Goal: Task Accomplishment & Management: Use online tool/utility

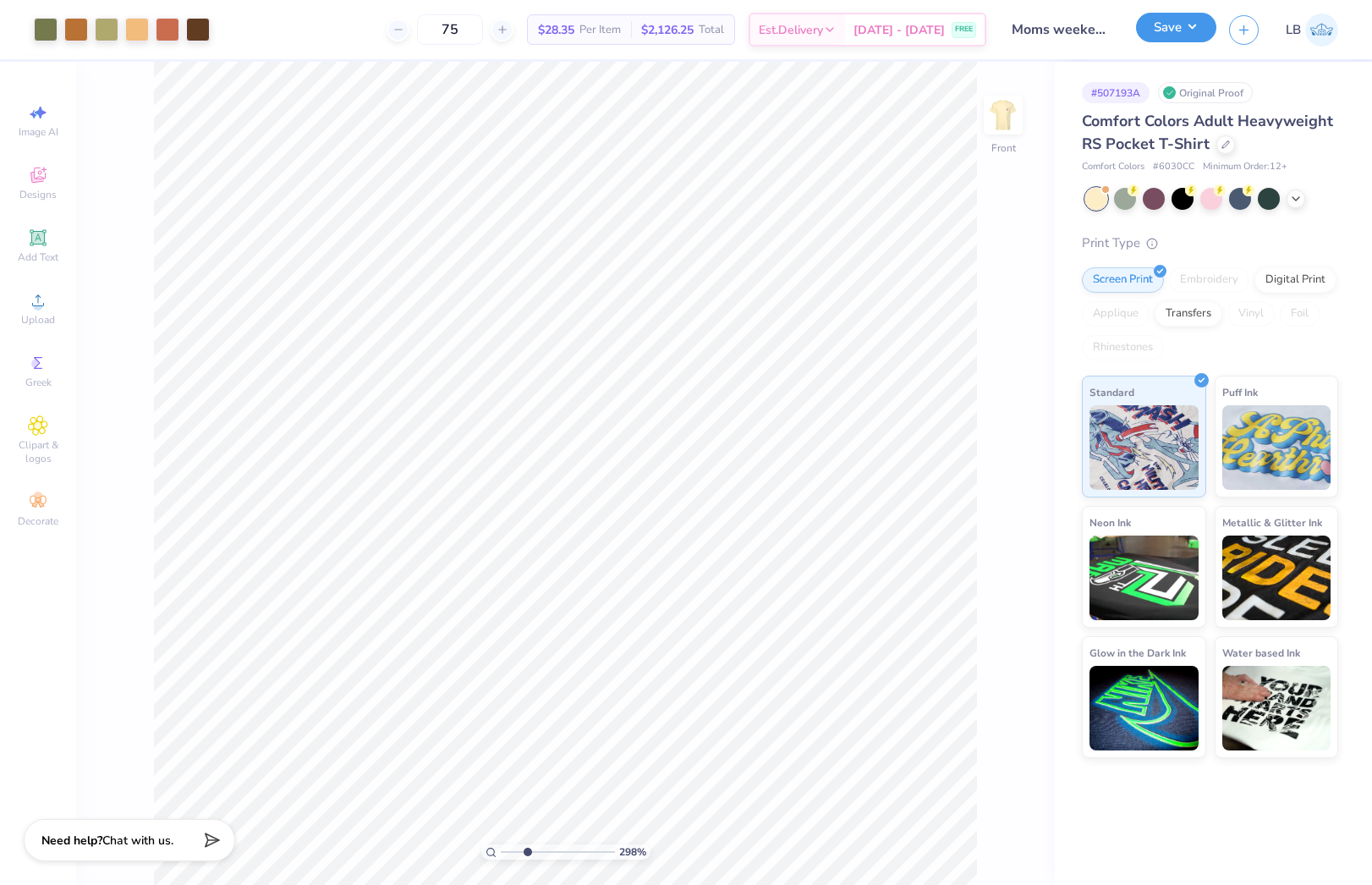
click at [1162, 30] on button "Save" at bounding box center [1176, 28] width 81 height 30
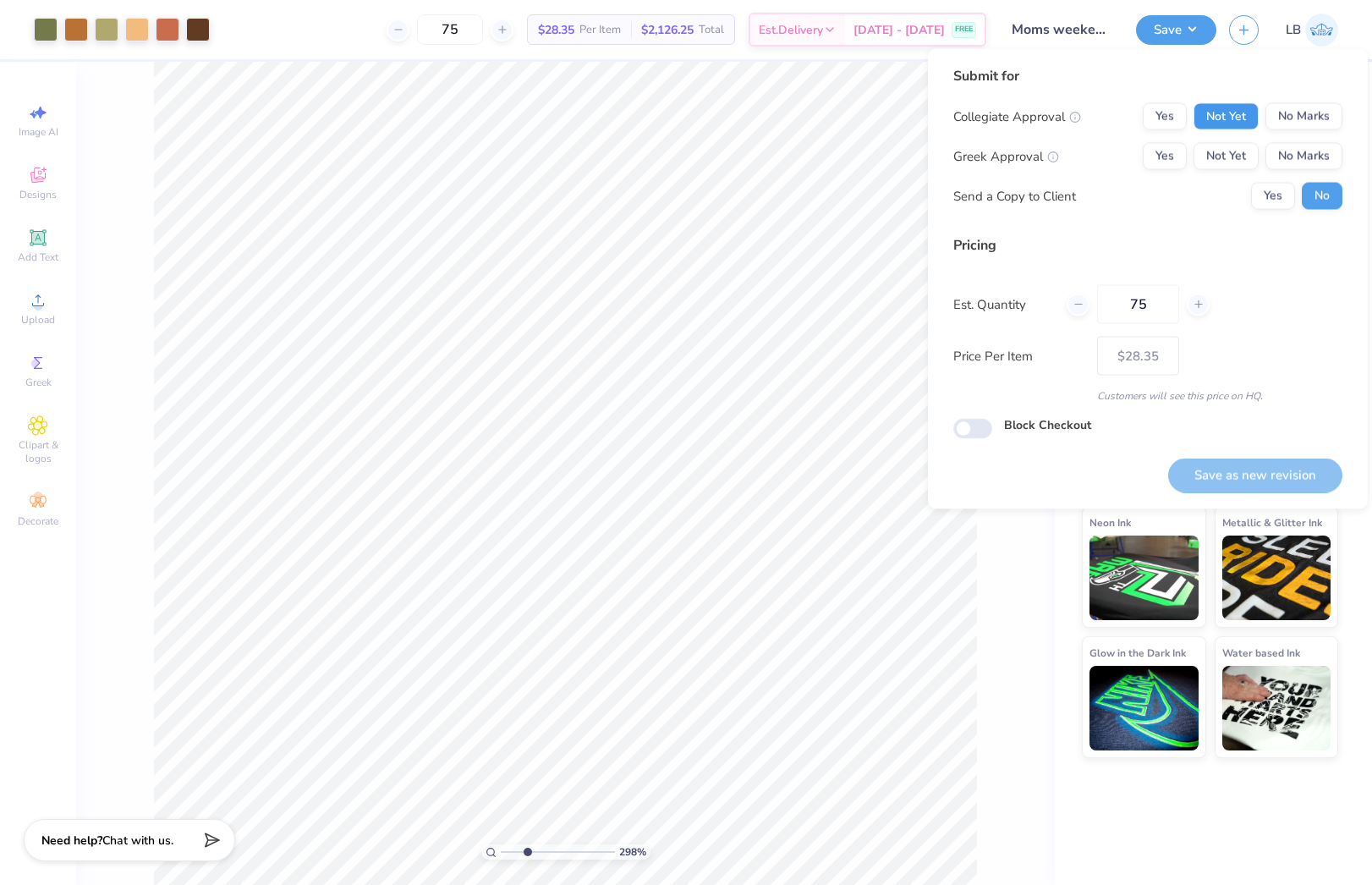
click at [1228, 118] on button "Not Yet" at bounding box center [1226, 116] width 65 height 27
click at [1229, 155] on button "Not Yet" at bounding box center [1226, 156] width 65 height 27
click at [1254, 470] on button "Save as new revision" at bounding box center [1255, 475] width 174 height 35
type input "– –"
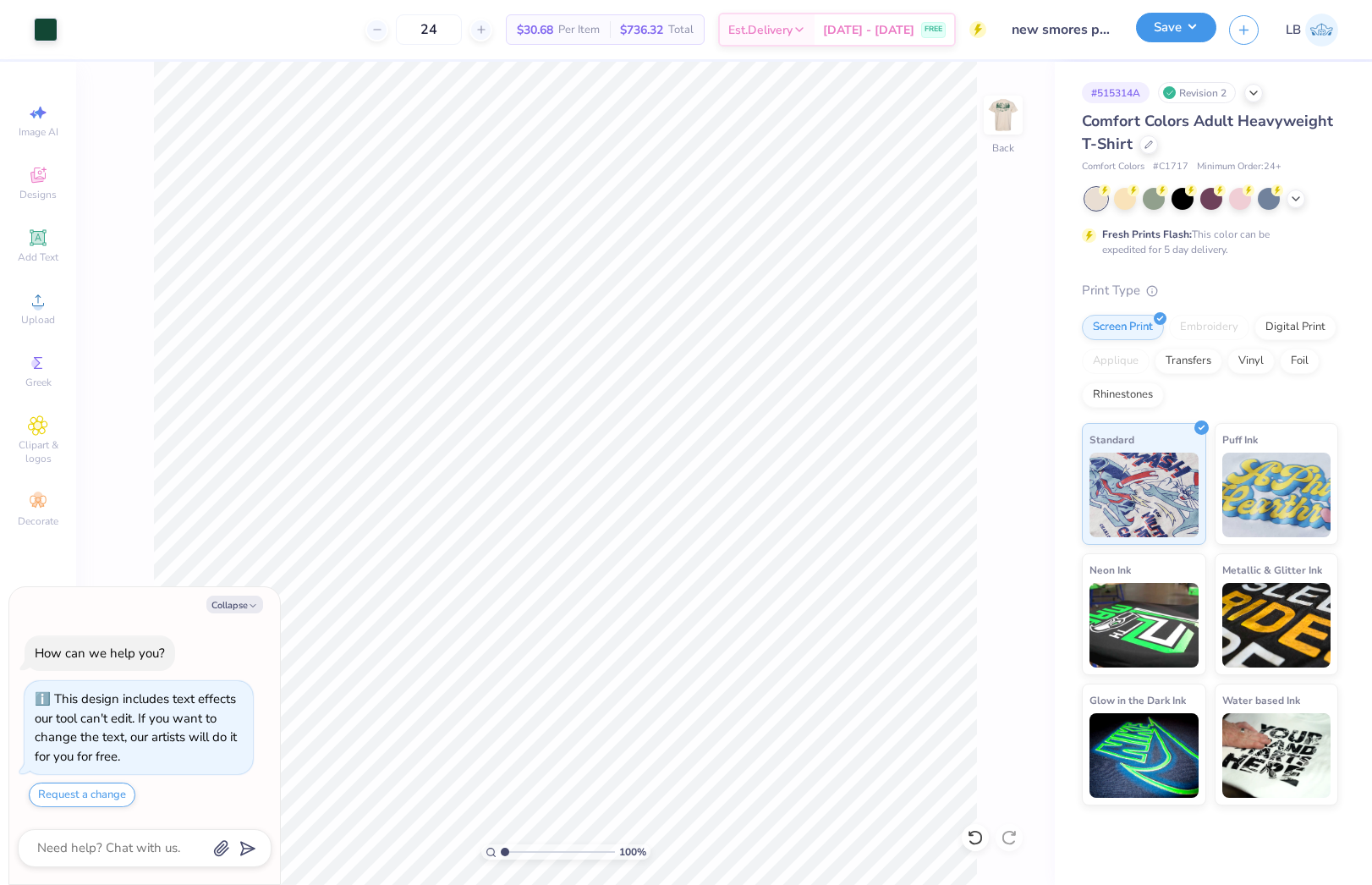
click at [1167, 31] on button "Save" at bounding box center [1176, 28] width 81 height 30
type textarea "x"
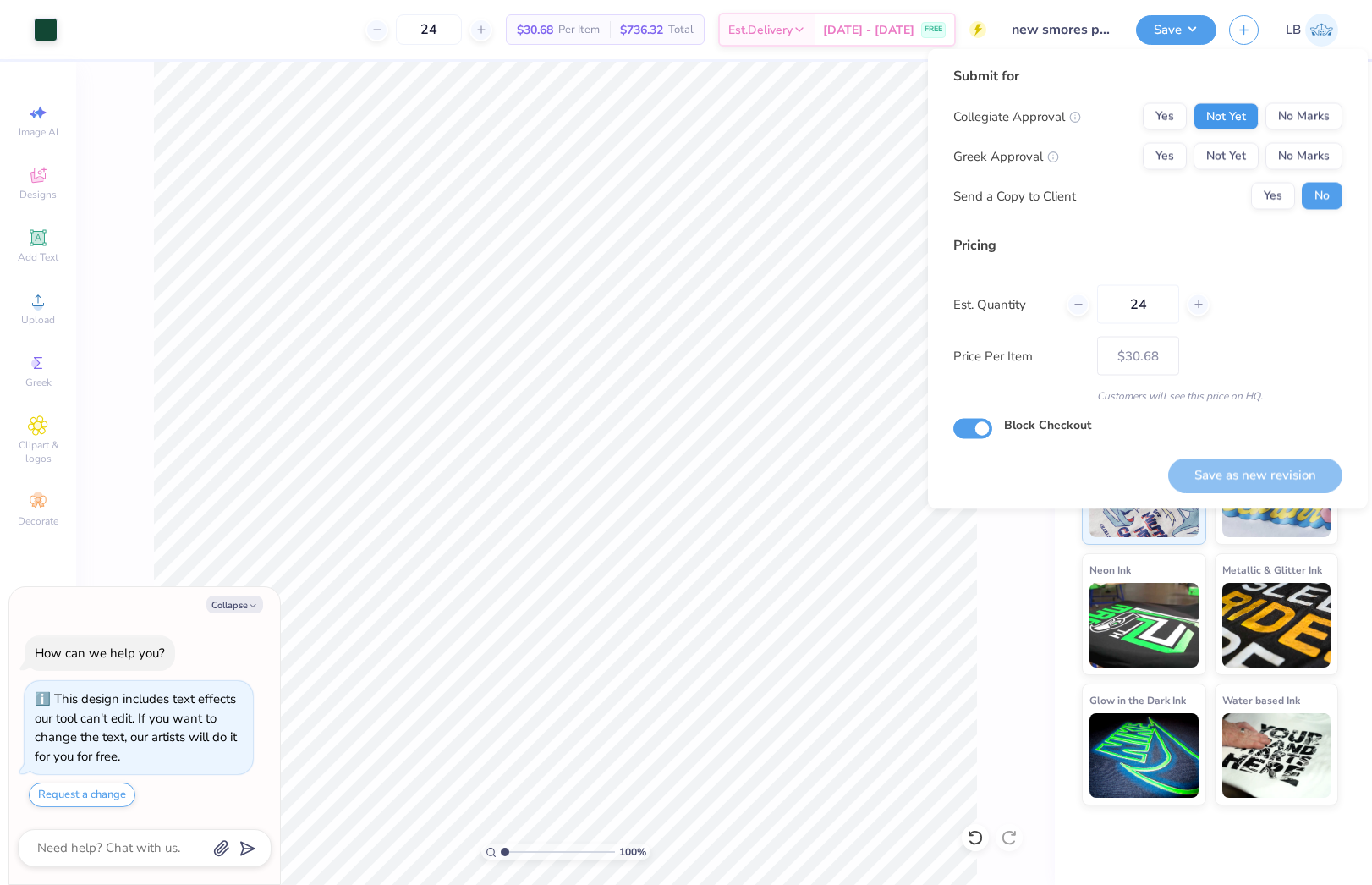
drag, startPoint x: 1218, startPoint y: 100, endPoint x: 1220, endPoint y: 117, distance: 17.1
click at [1219, 103] on div "Submit for Collegiate Approval Yes Not Yet No Marks Greek Approval Yes Not Yet …" at bounding box center [1147, 143] width 389 height 156
click at [1220, 117] on button "Not Yet" at bounding box center [1226, 116] width 65 height 27
drag, startPoint x: 1215, startPoint y: 160, endPoint x: 1258, endPoint y: 354, distance: 198.7
click at [1215, 160] on button "Not Yet" at bounding box center [1226, 156] width 65 height 27
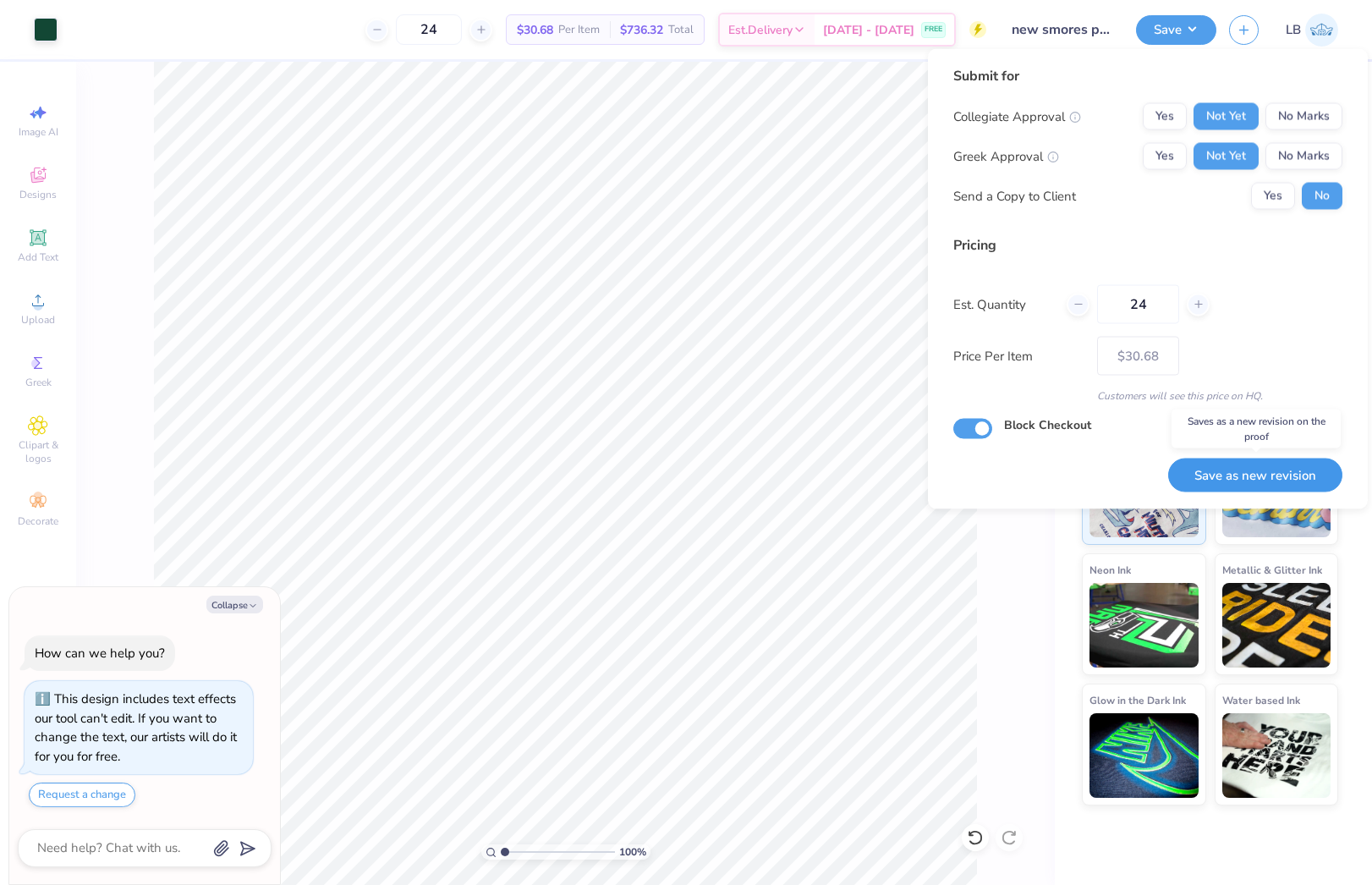
click at [1256, 485] on button "Save as new revision" at bounding box center [1255, 475] width 174 height 35
type input "$30.68"
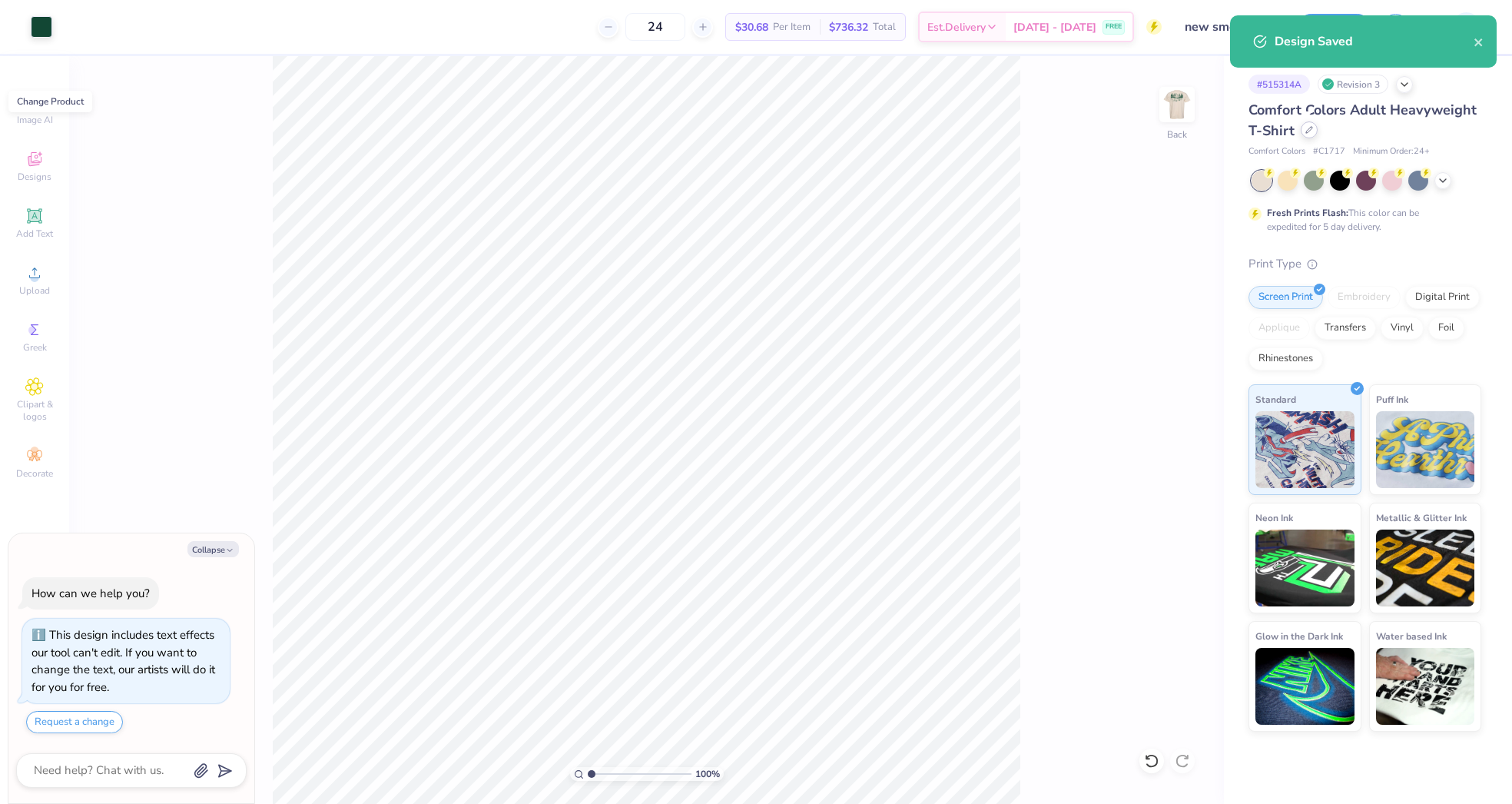
click at [1245, 133] on icon at bounding box center [1309, 129] width 7 height 7
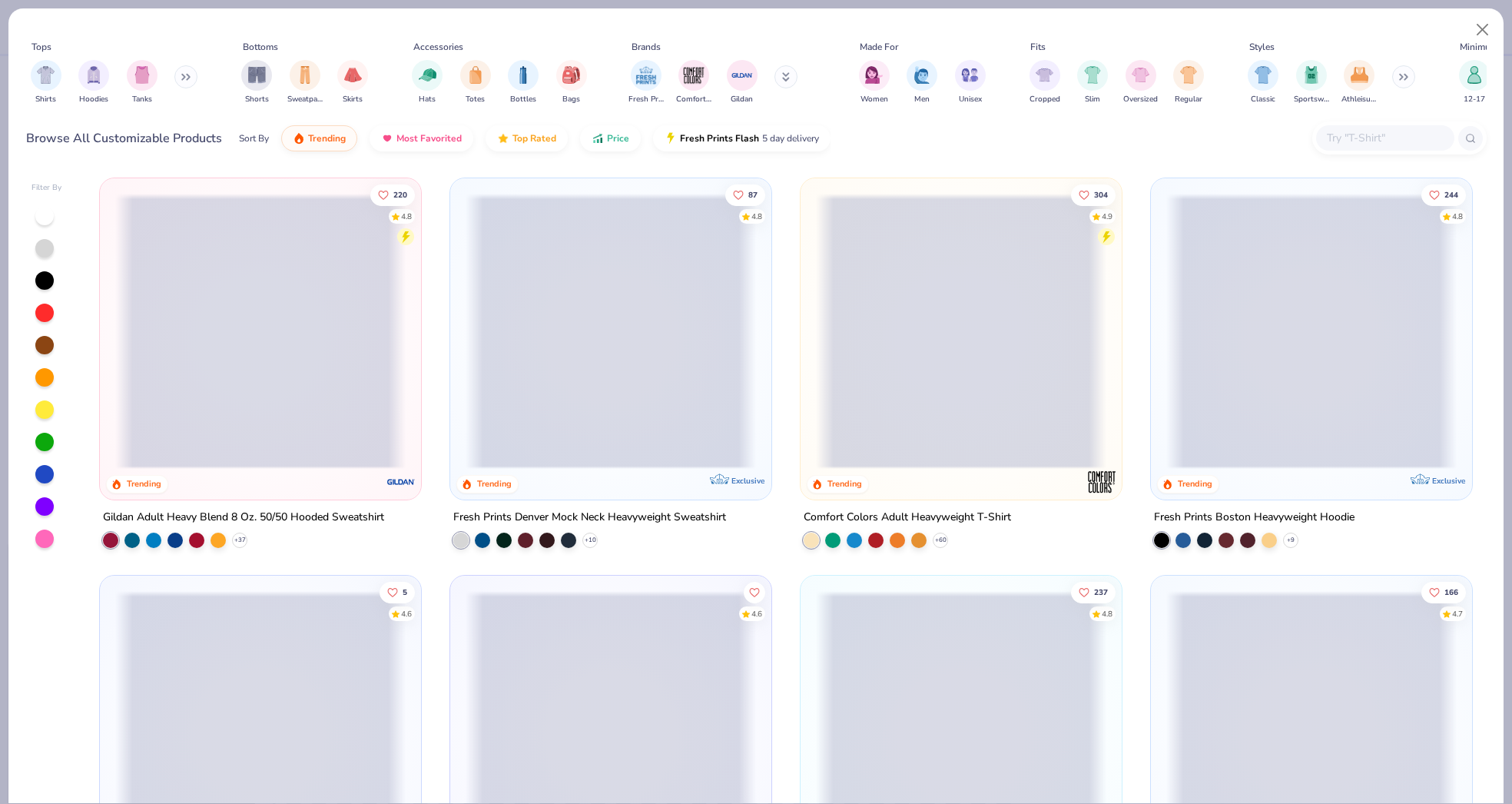
type textarea "x"
click at [1245, 145] on input "text" at bounding box center [1384, 138] width 118 height 18
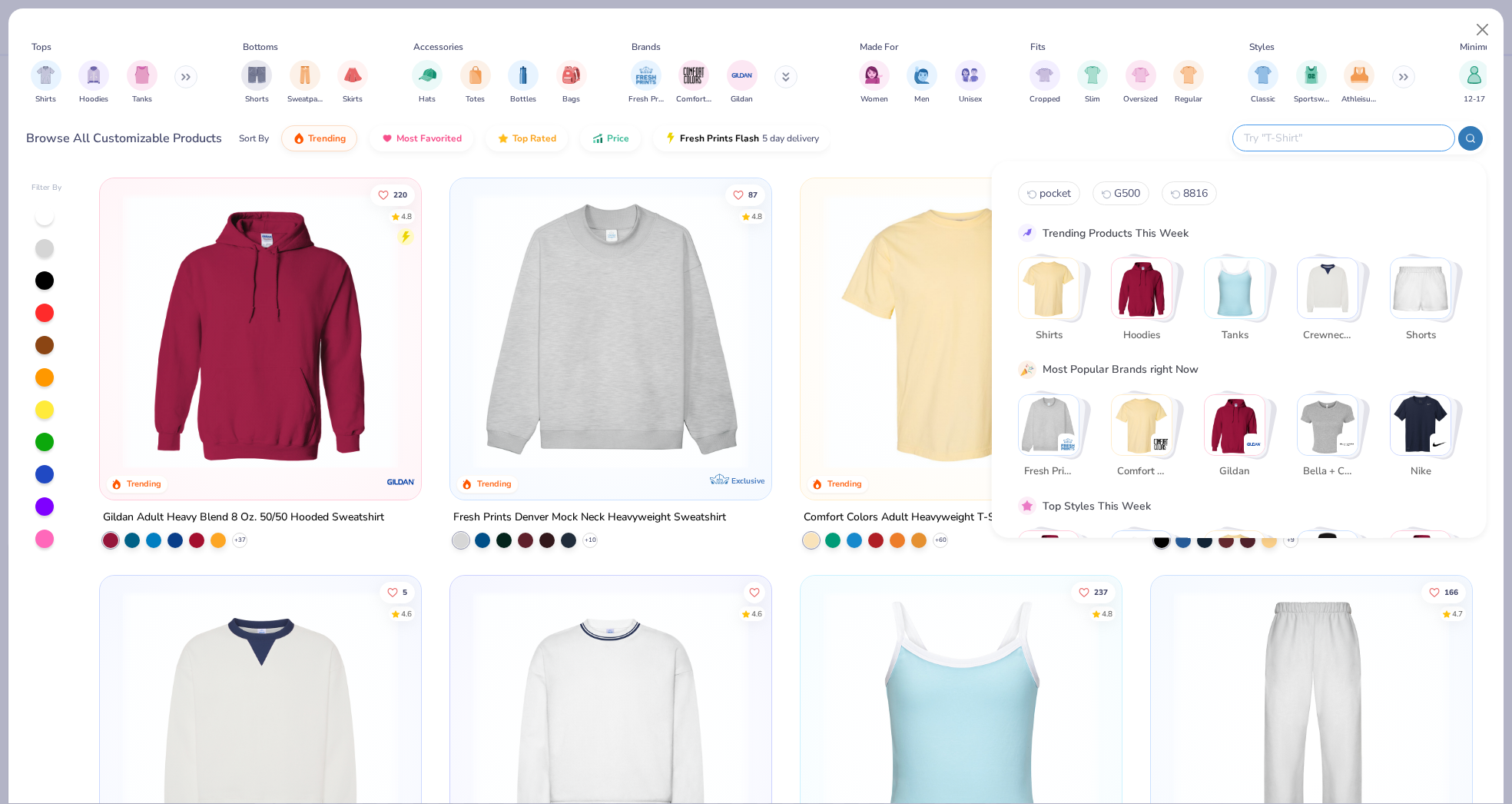
click at [1245, 137] on input "text" at bounding box center [1343, 138] width 202 height 18
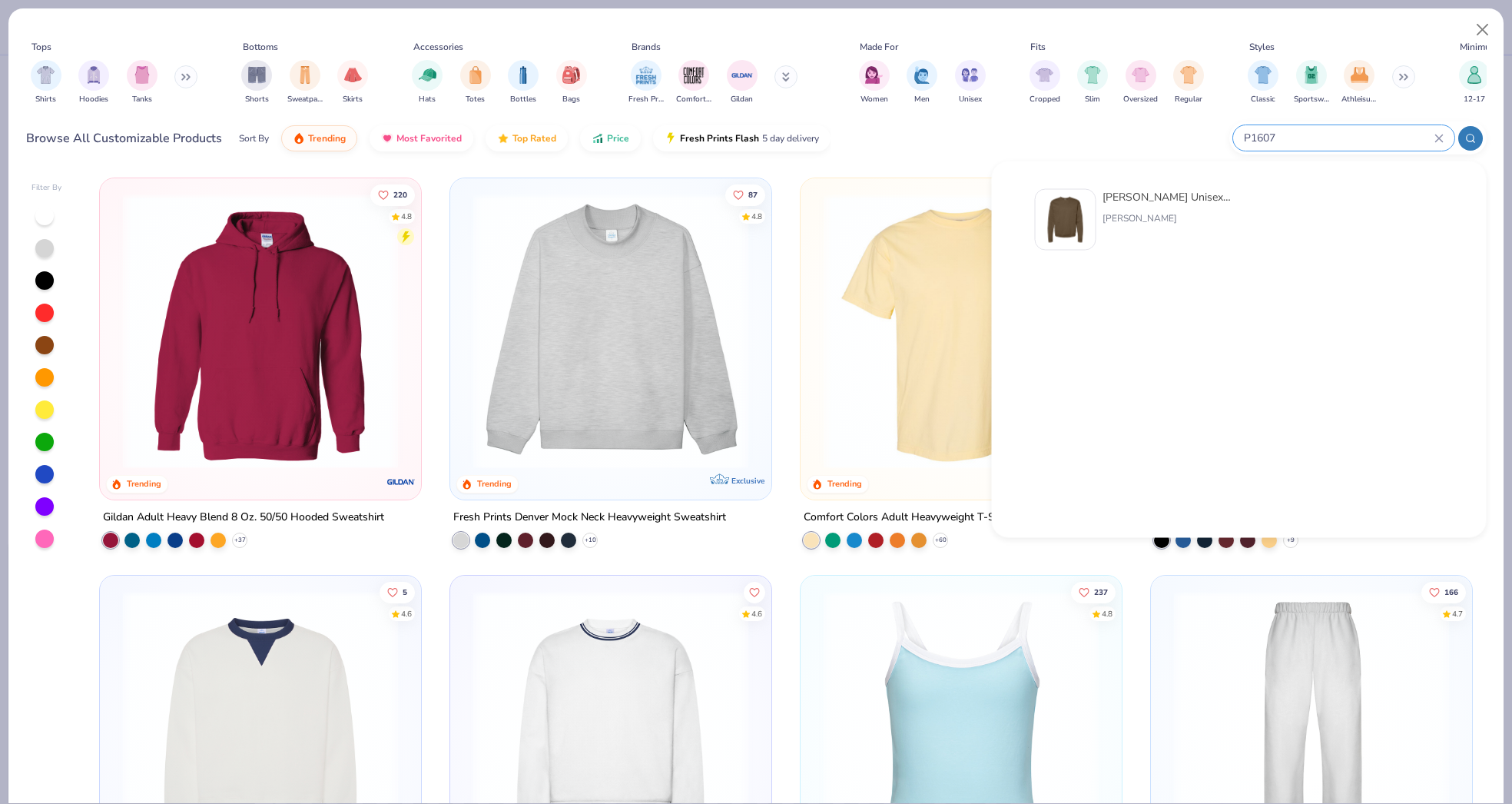
type input "P1607"
click at [1065, 203] on img at bounding box center [1065, 220] width 48 height 48
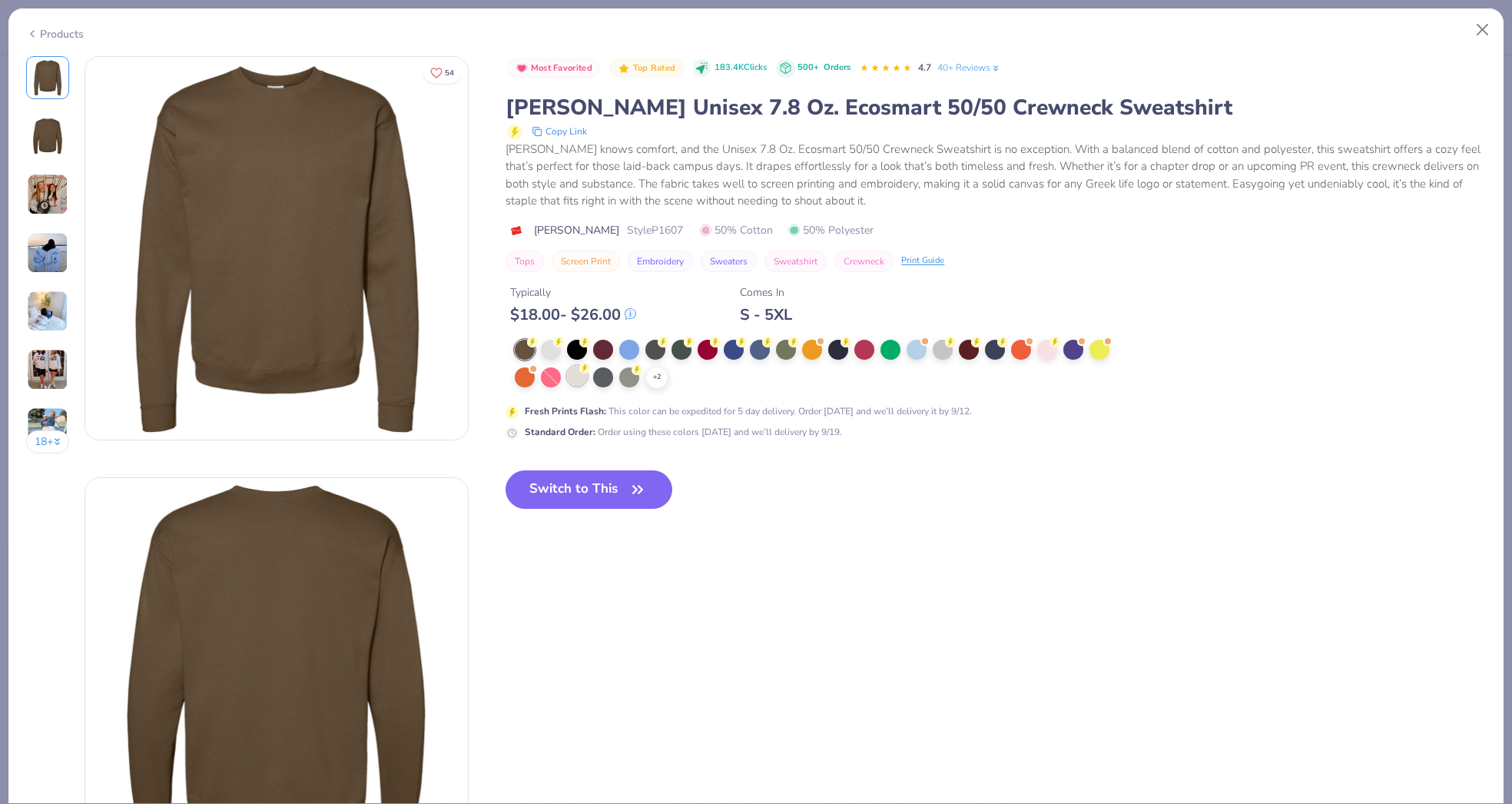
click at [581, 374] on div at bounding box center [577, 375] width 20 height 20
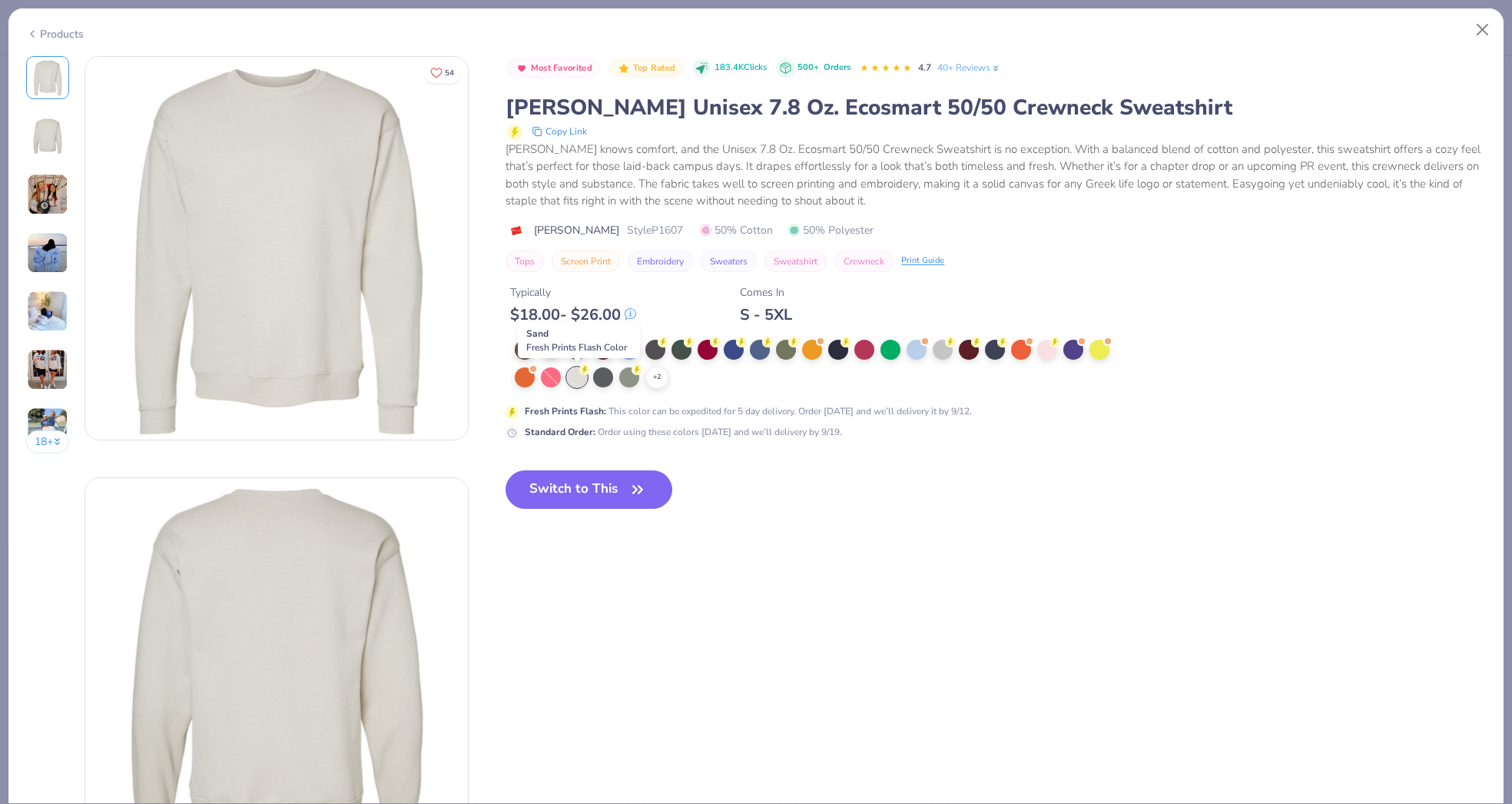
scroll to position [7, 0]
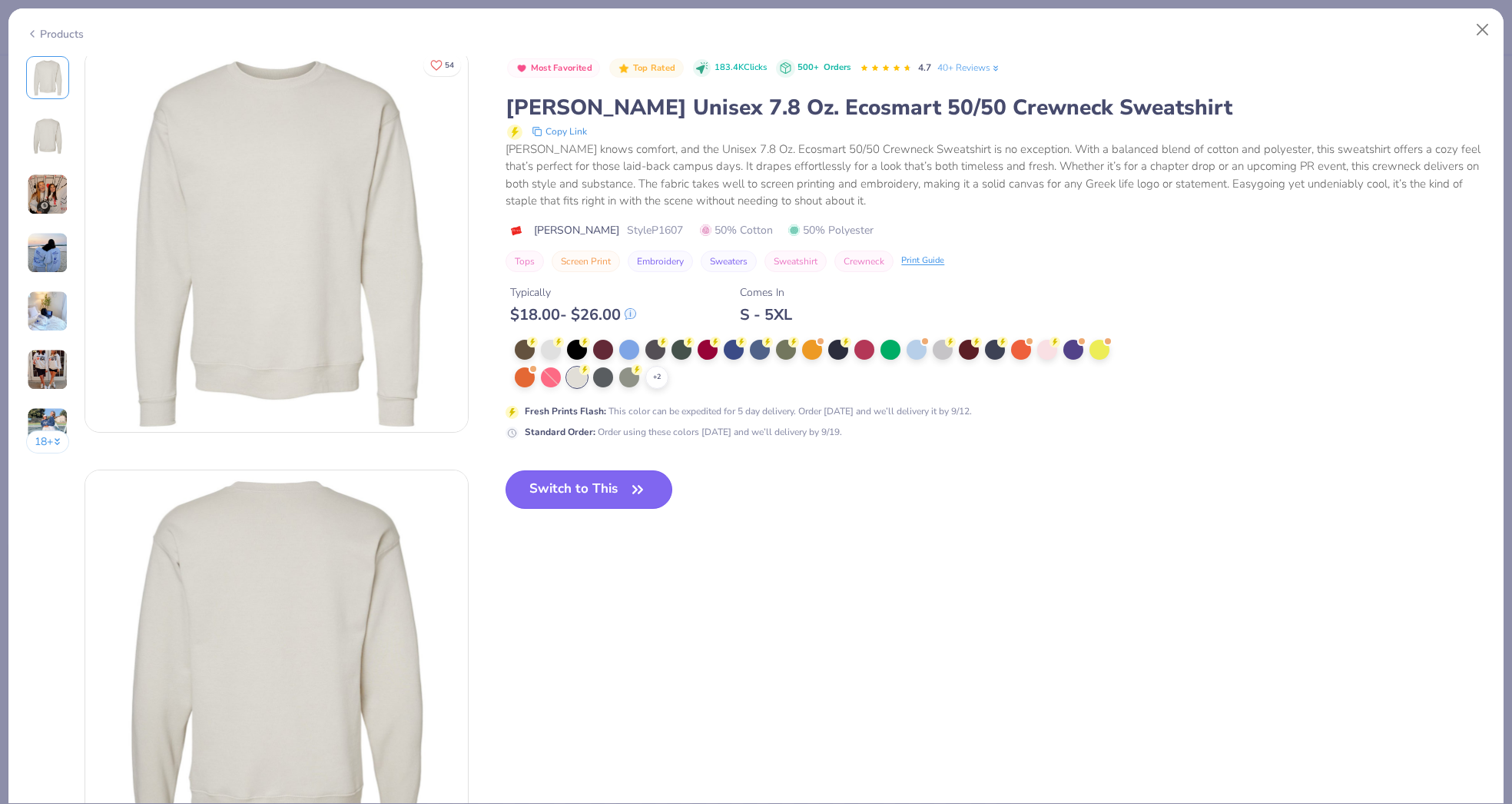
click at [610, 487] on button "Switch to This" at bounding box center [589, 489] width 166 height 38
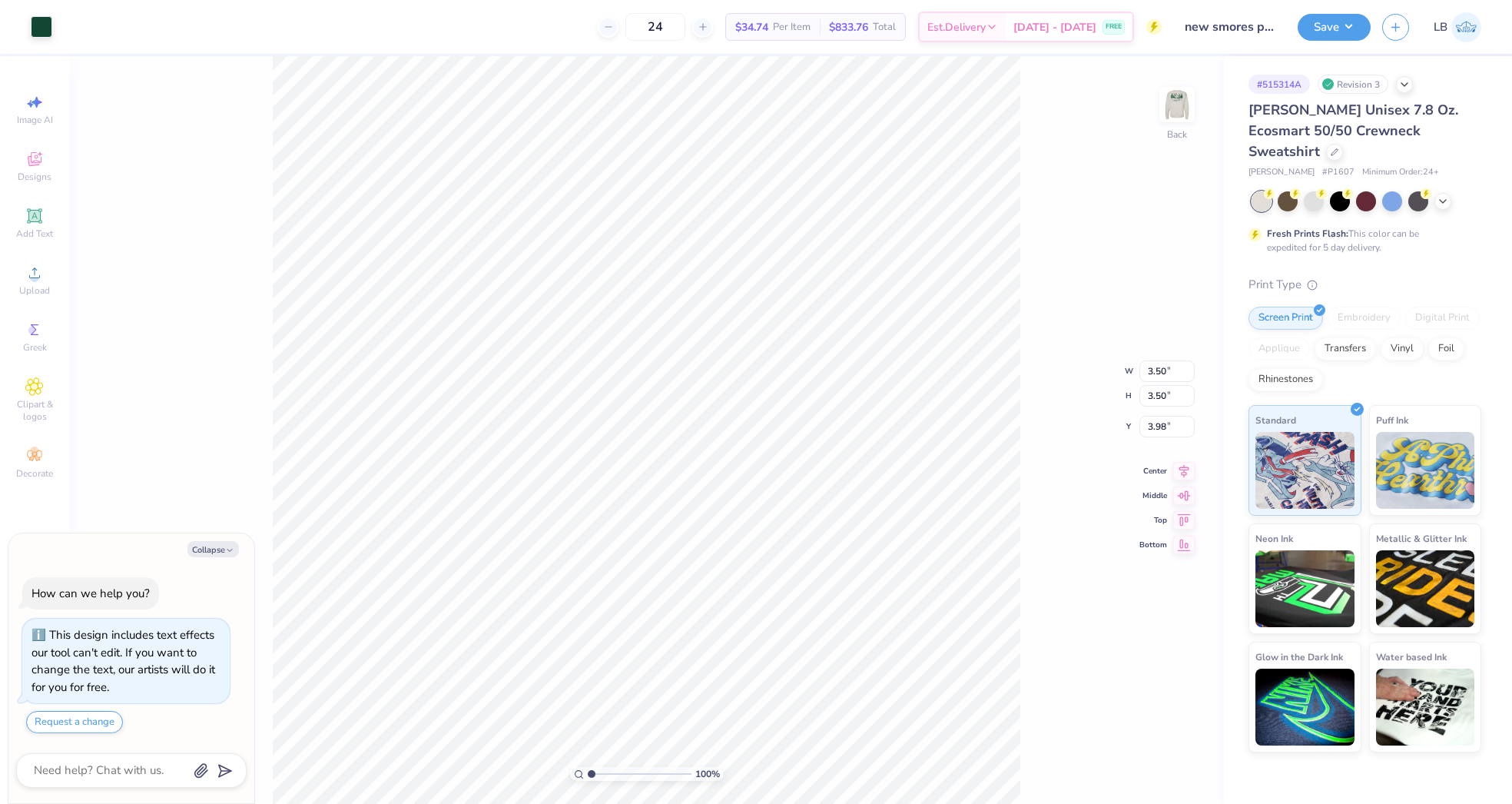
type textarea "x"
click at [1147, 368] on input "3.50" at bounding box center [1167, 371] width 55 height 22
type input "3"
type textarea "x"
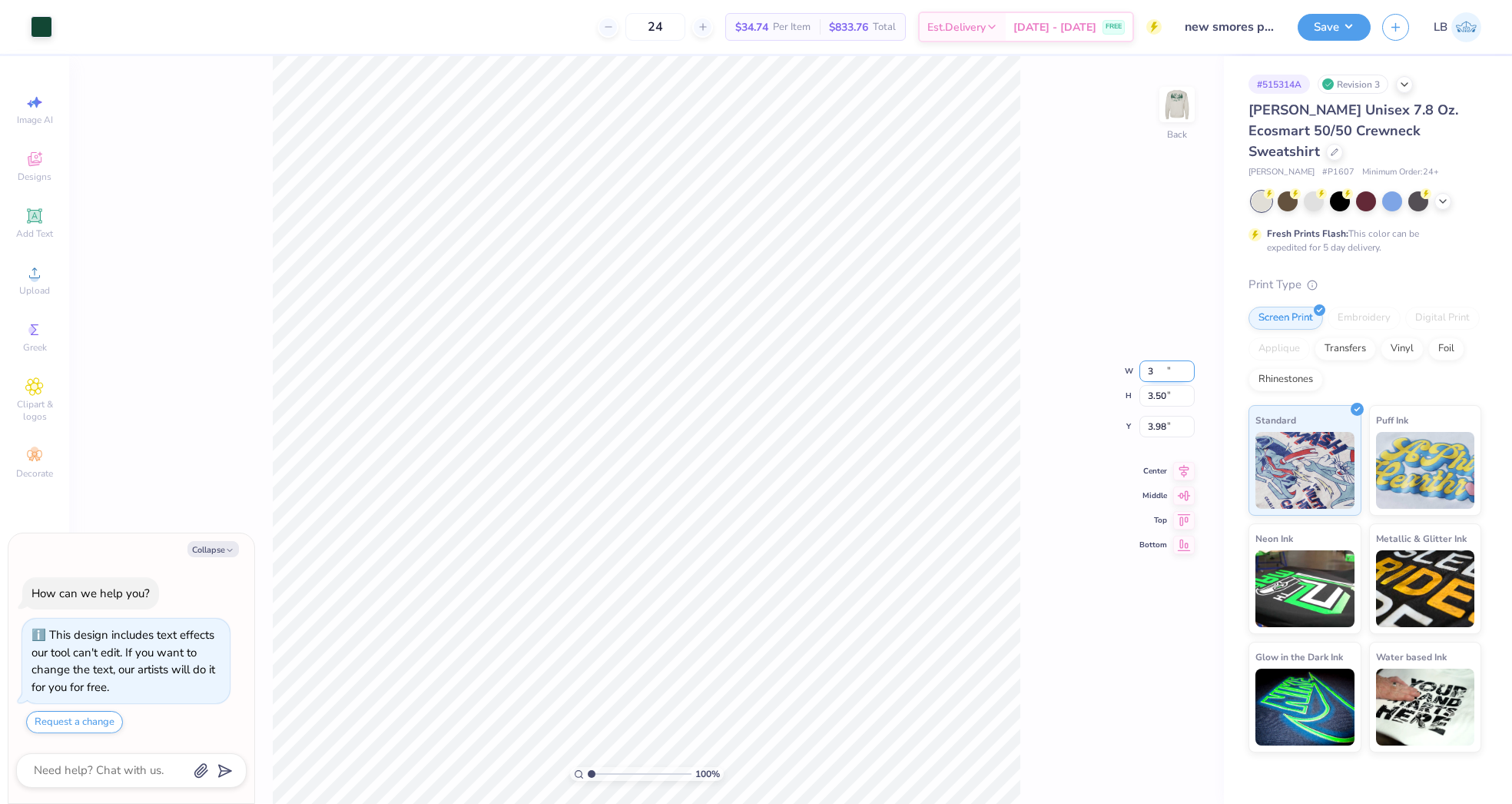
type input "3.00"
type input "4.23"
type textarea "x"
type input "3.70"
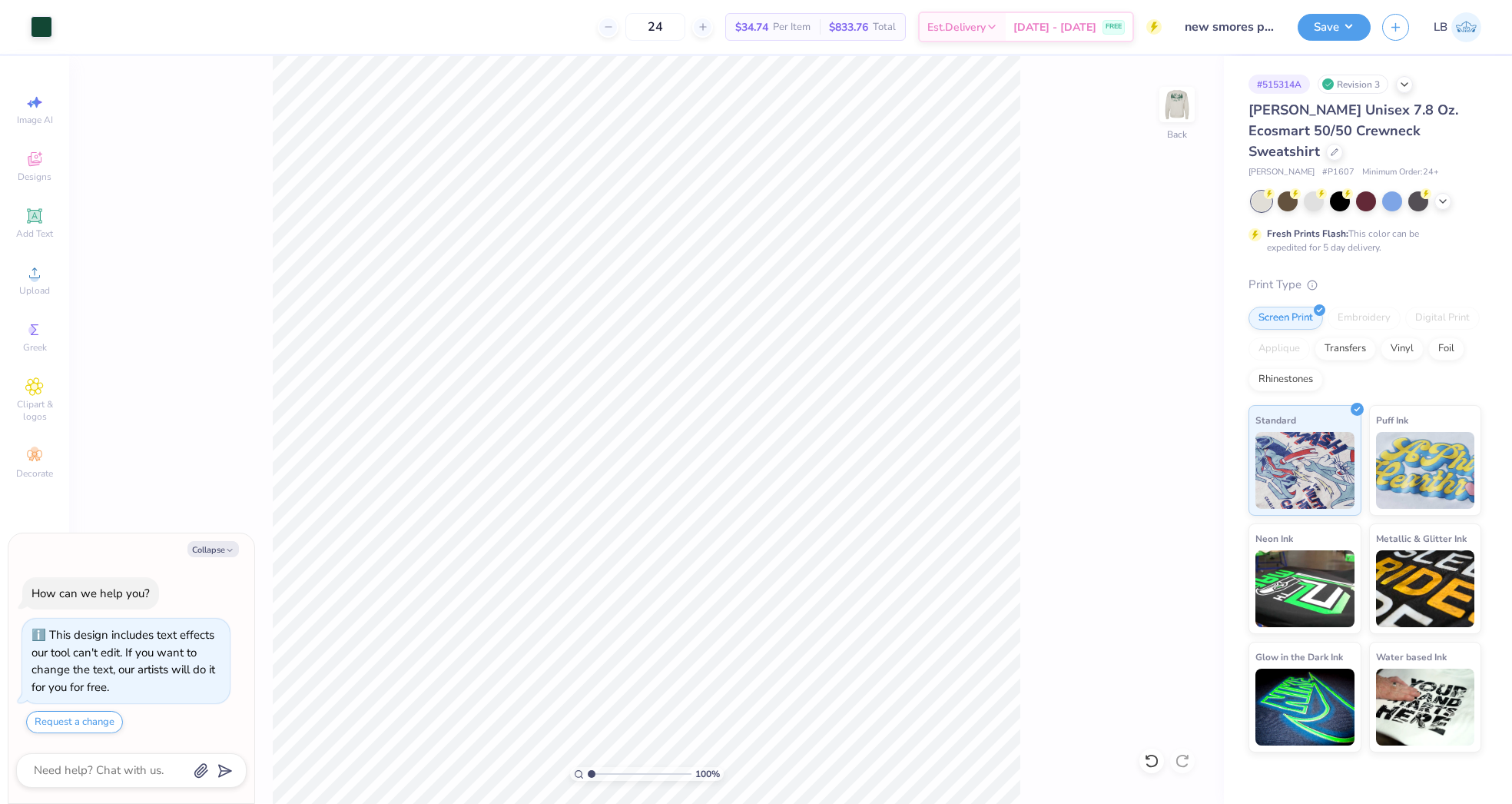
type textarea "x"
click at [1159, 355] on input "3.00" at bounding box center [1167, 359] width 55 height 22
type input "3.2"
type textarea "x"
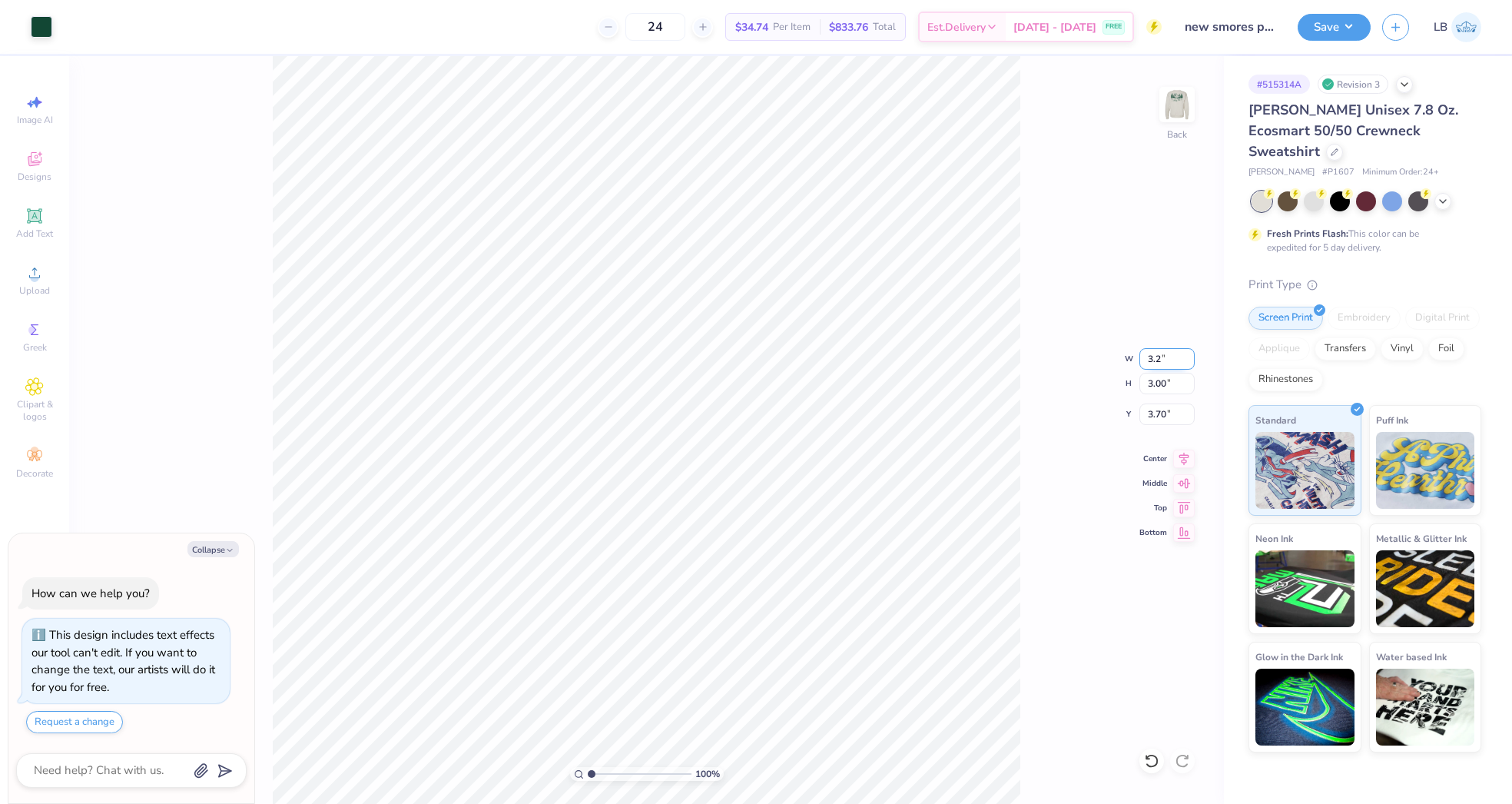
type input "3.20"
type input "3.60"
type input "3.35"
type textarea "x"
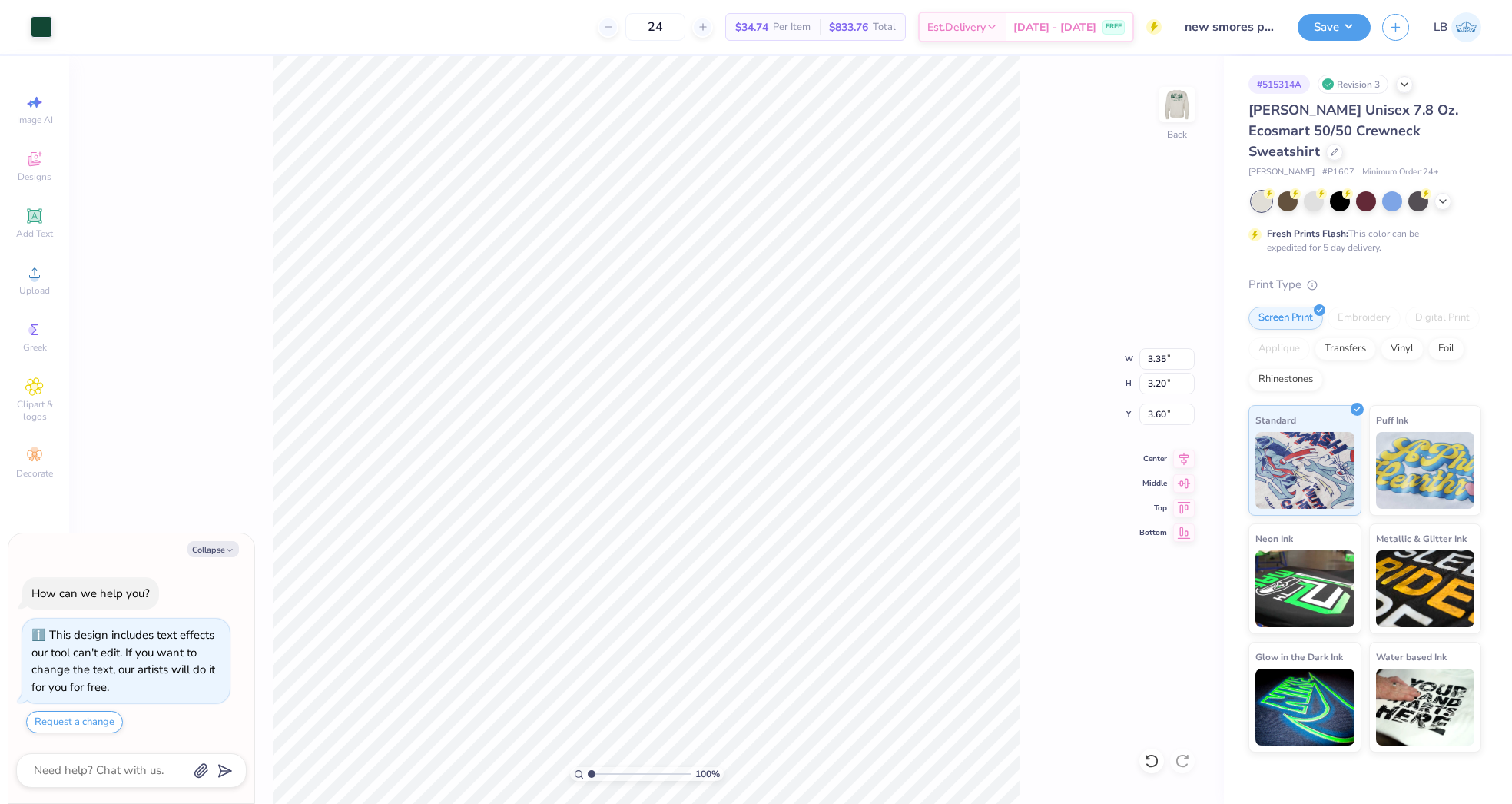
type input "3.35"
type input "3.52"
click at [1022, 381] on div "100 % Back W 3.35 3.35 " H 3.35 3.20 " Y 3.52 3.60 " Center Middle Top Bottom" at bounding box center [646, 430] width 1155 height 748
click at [1245, 30] on button "Save" at bounding box center [1334, 25] width 73 height 27
click at [1245, 28] on button "Save" at bounding box center [1334, 25] width 73 height 27
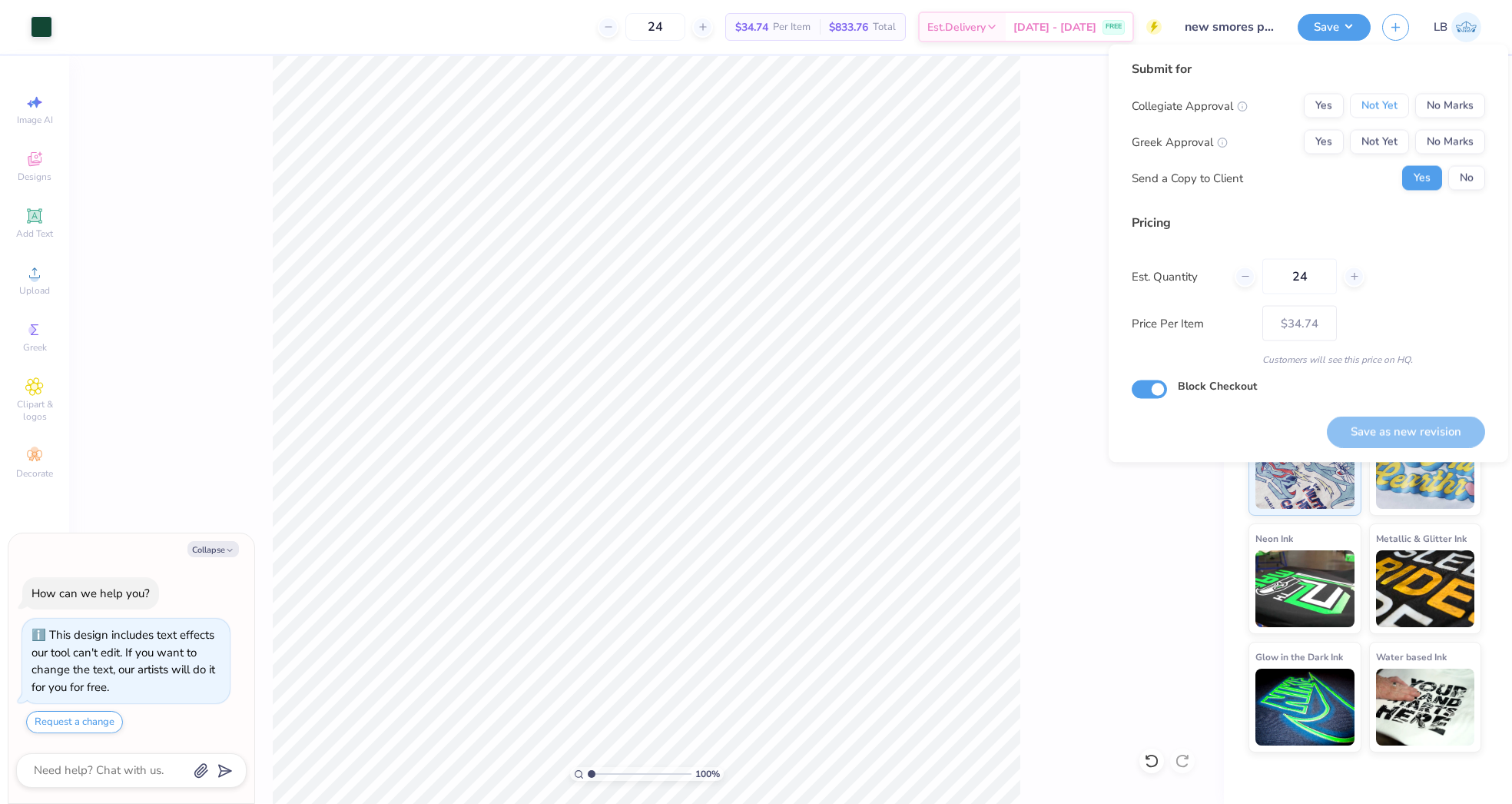
drag, startPoint x: 1366, startPoint y: 98, endPoint x: 1376, endPoint y: 123, distance: 26.9
click at [1245, 98] on button "Not Yet" at bounding box center [1379, 106] width 59 height 24
click at [1245, 139] on button "Not Yet" at bounding box center [1379, 142] width 59 height 24
click at [1245, 171] on button "No" at bounding box center [1466, 178] width 37 height 24
type textarea "x"
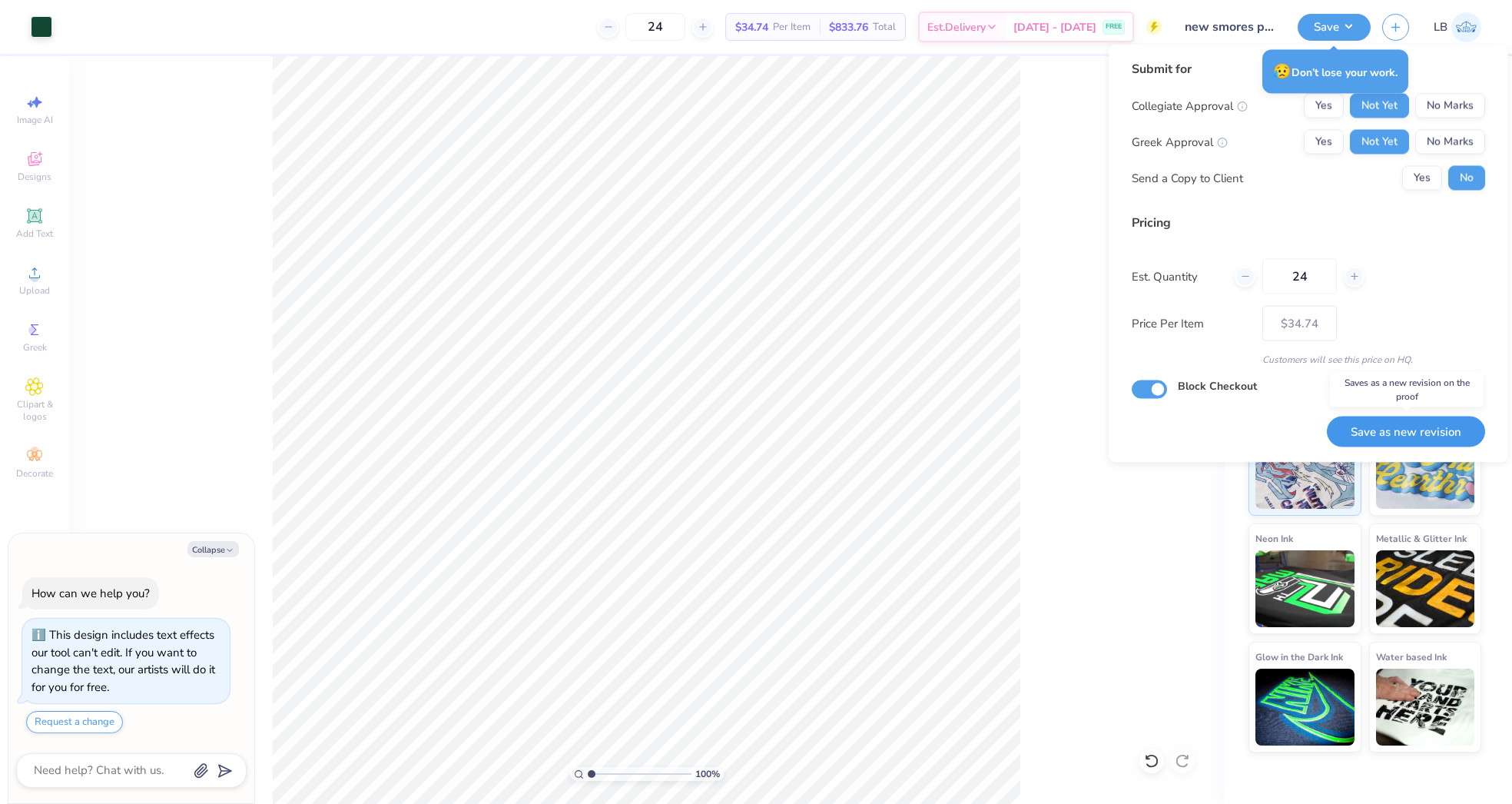
click at [1245, 429] on button "Save as new revision" at bounding box center [1405, 431] width 158 height 32
type input "$34.74"
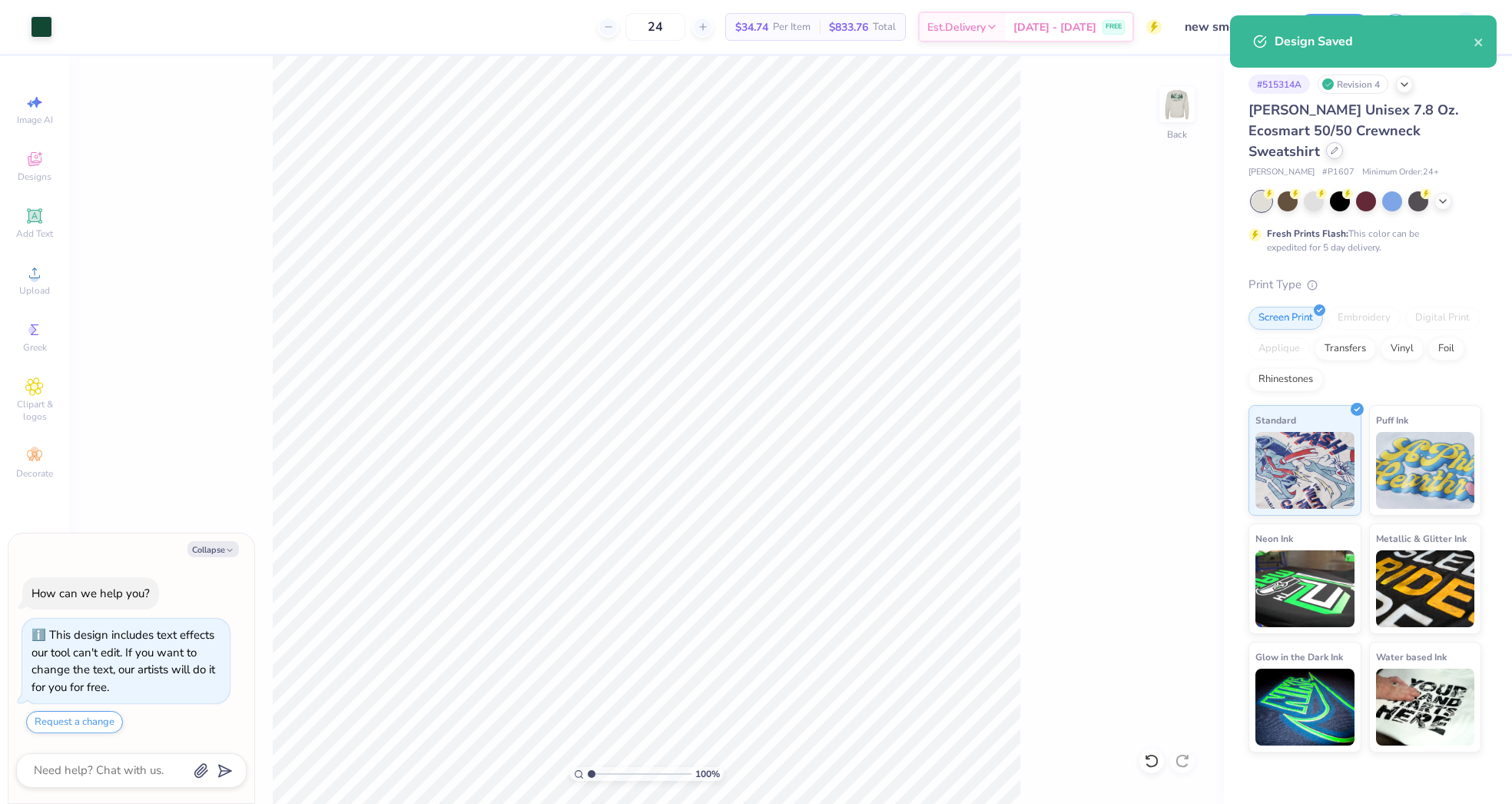
click at [1245, 147] on icon at bounding box center [1334, 150] width 7 height 7
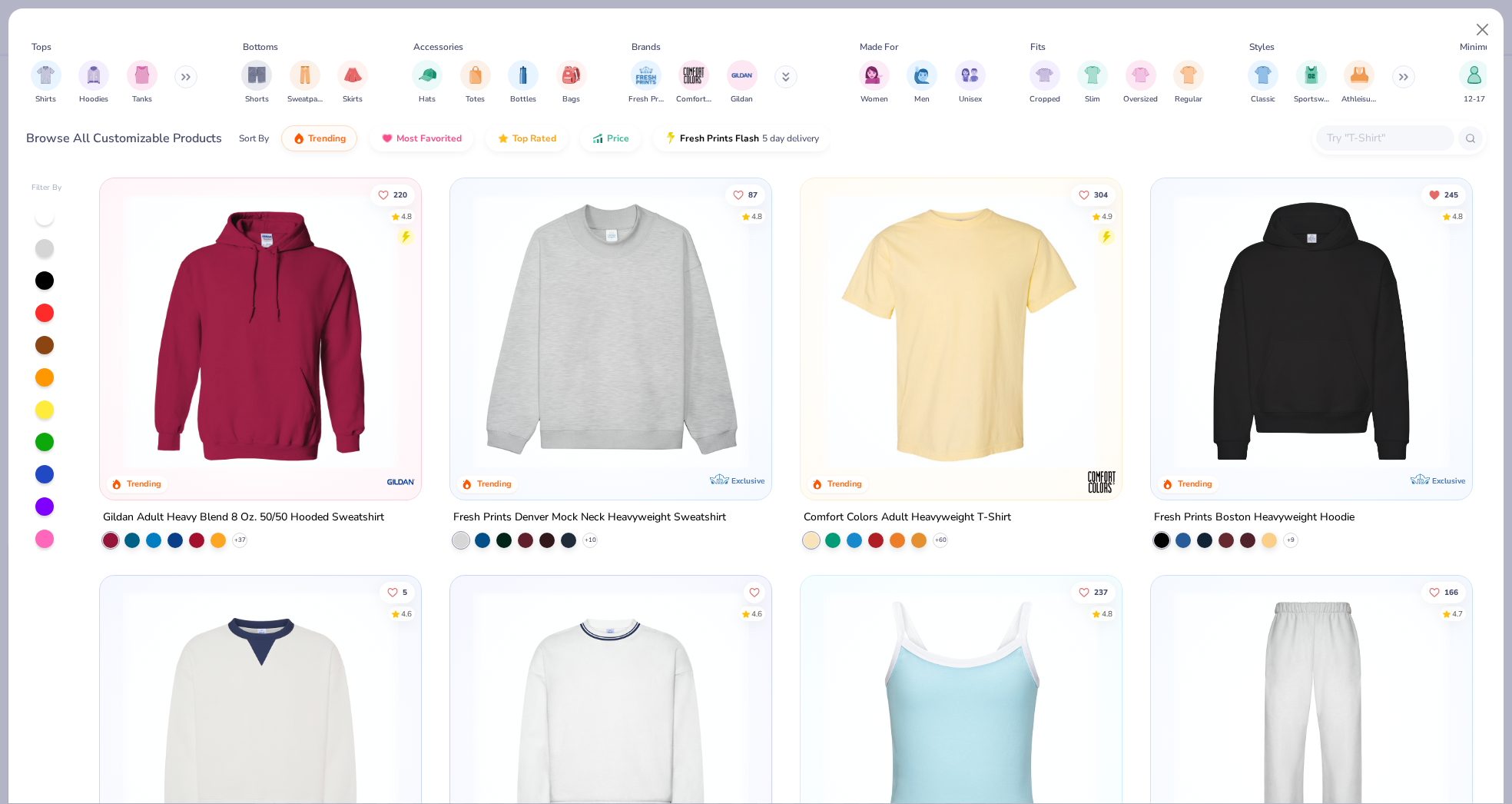
click at [927, 317] on img at bounding box center [960, 331] width 290 height 275
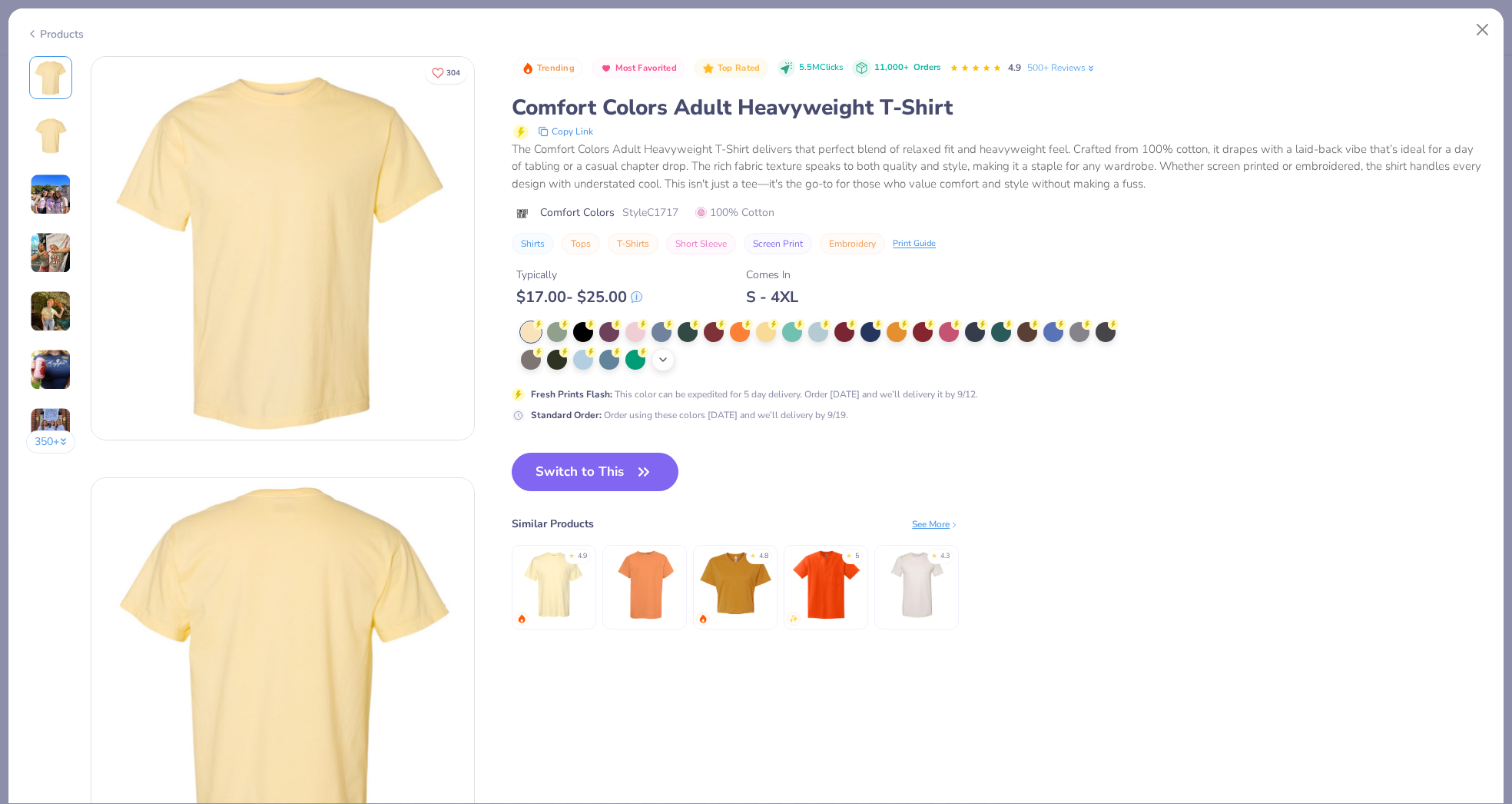
click at [668, 363] on icon at bounding box center [663, 360] width 13 height 13
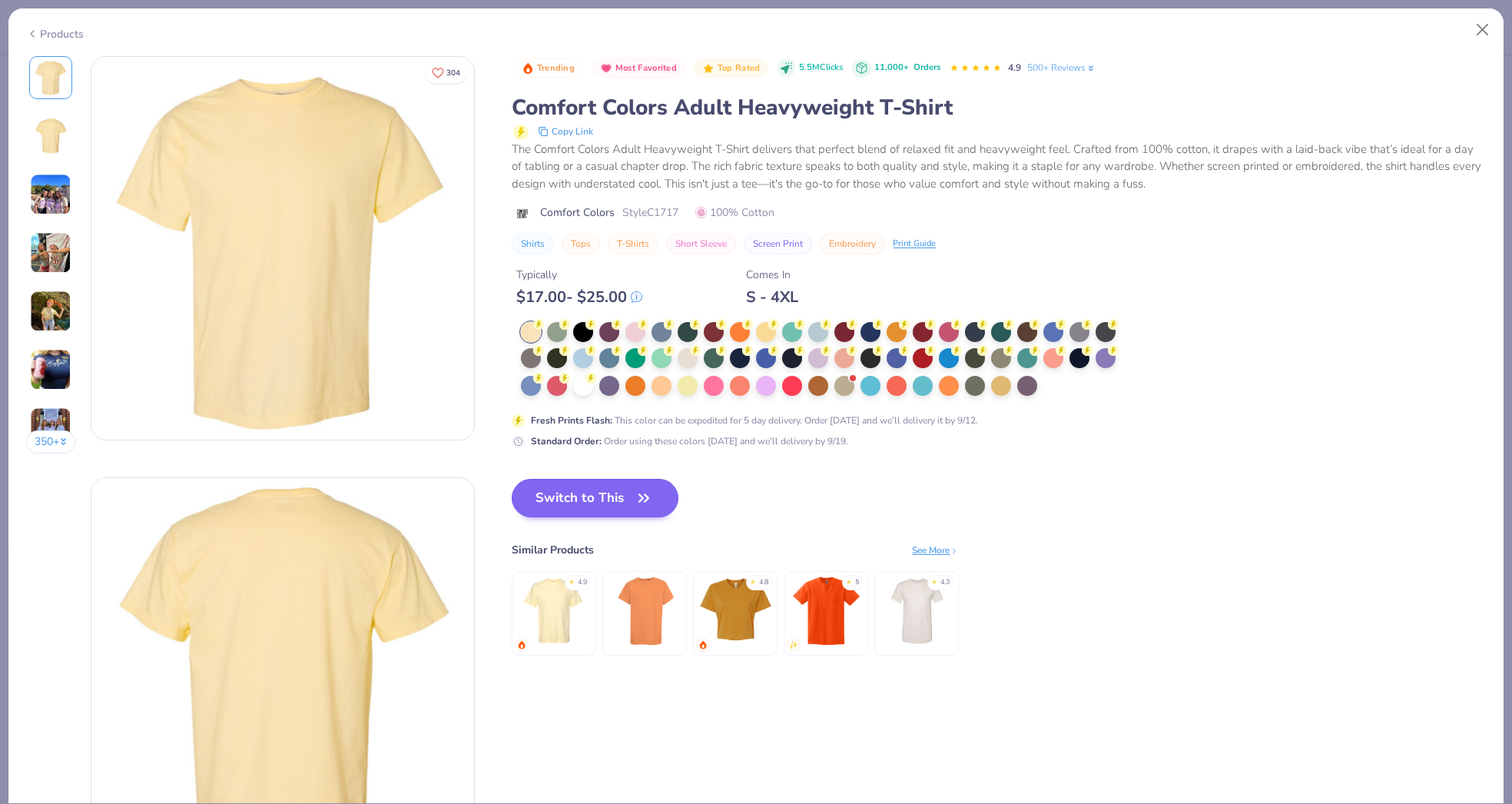
click at [692, 362] on div at bounding box center [687, 358] width 20 height 20
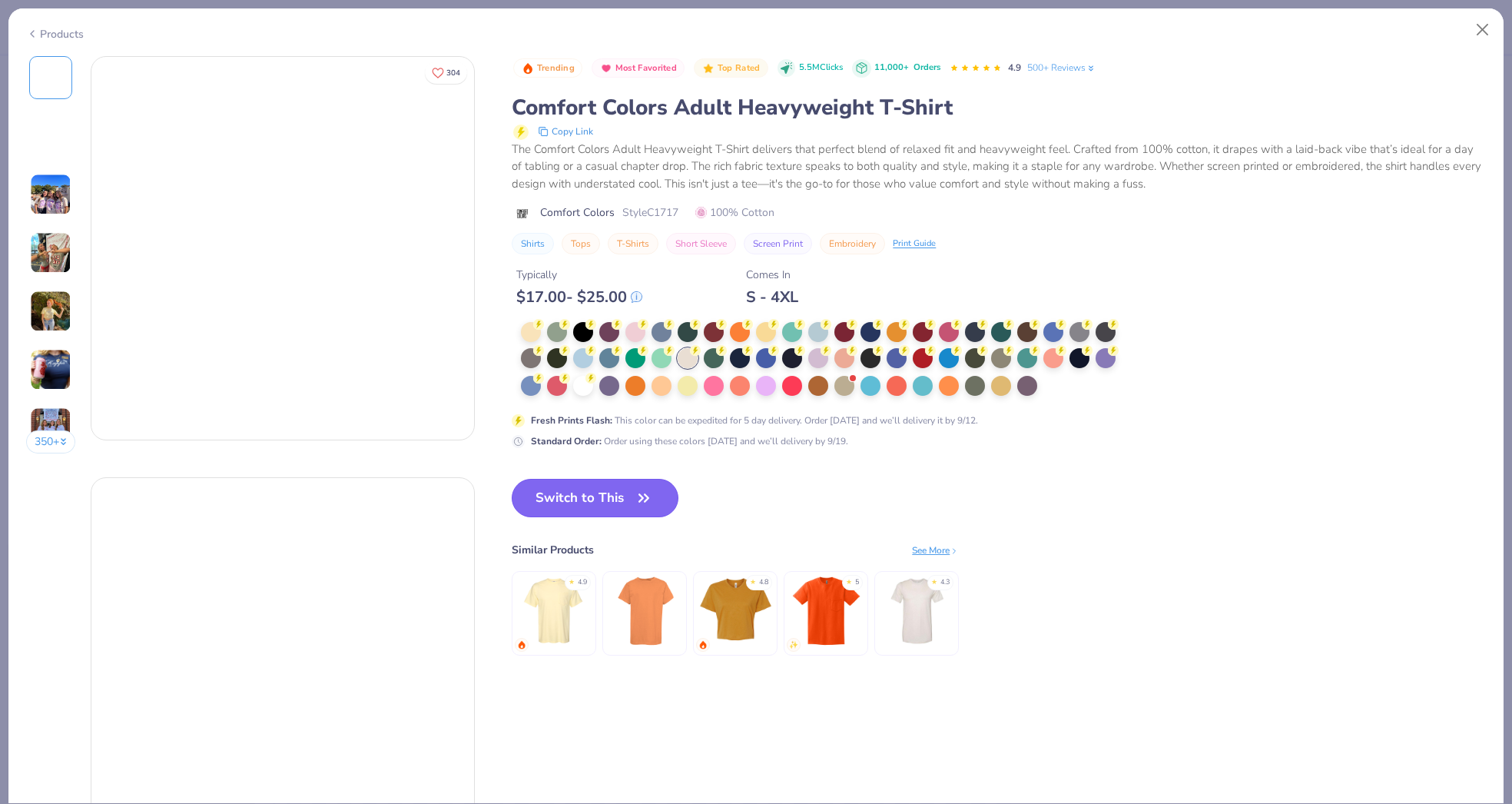
drag, startPoint x: 600, startPoint y: 497, endPoint x: 616, endPoint y: 490, distance: 17.5
click at [600, 497] on button "Switch to This" at bounding box center [595, 497] width 166 height 38
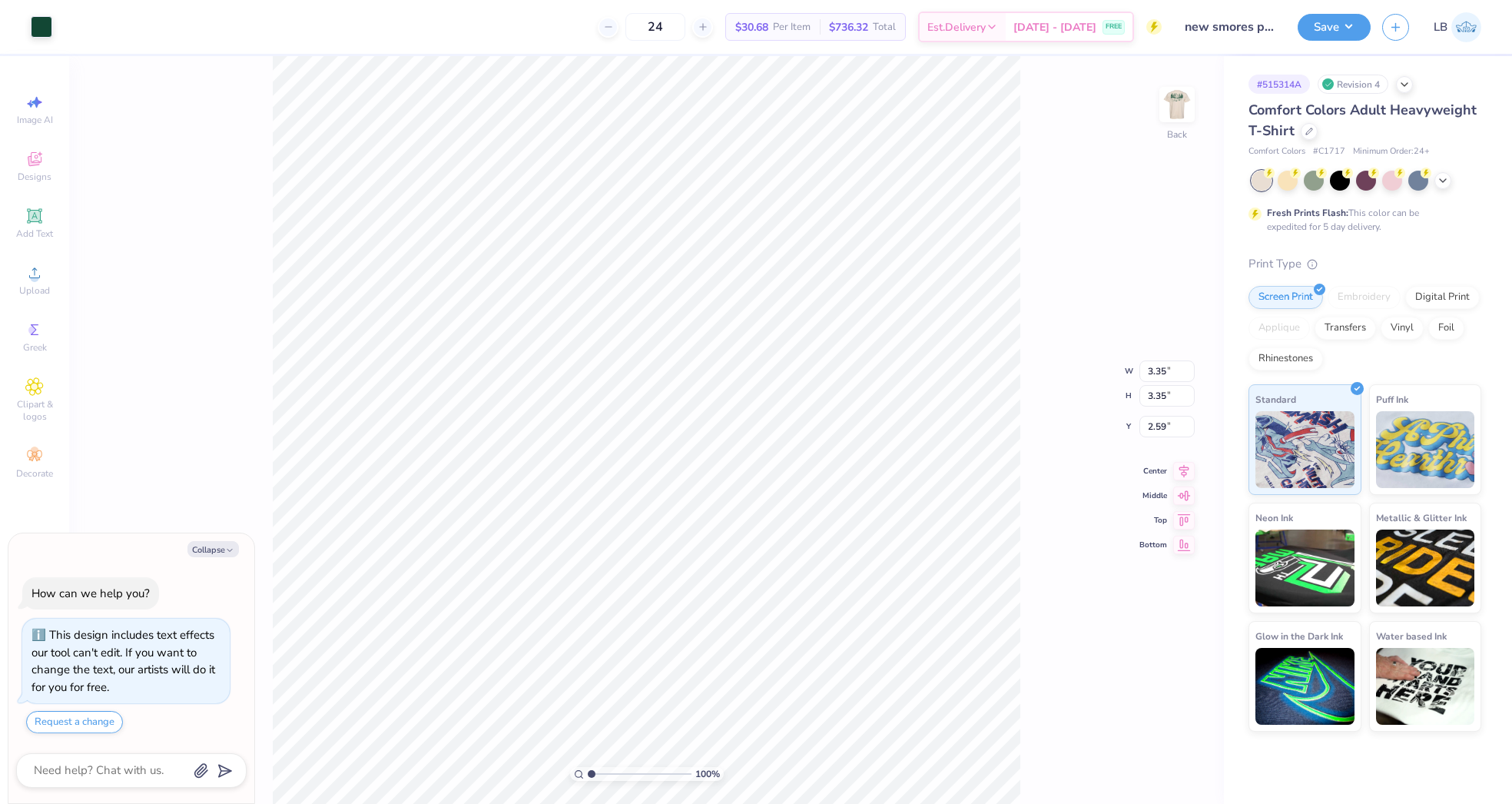
type textarea "x"
click at [1158, 375] on input "3.35" at bounding box center [1167, 371] width 55 height 22
type input "3"
type textarea "x"
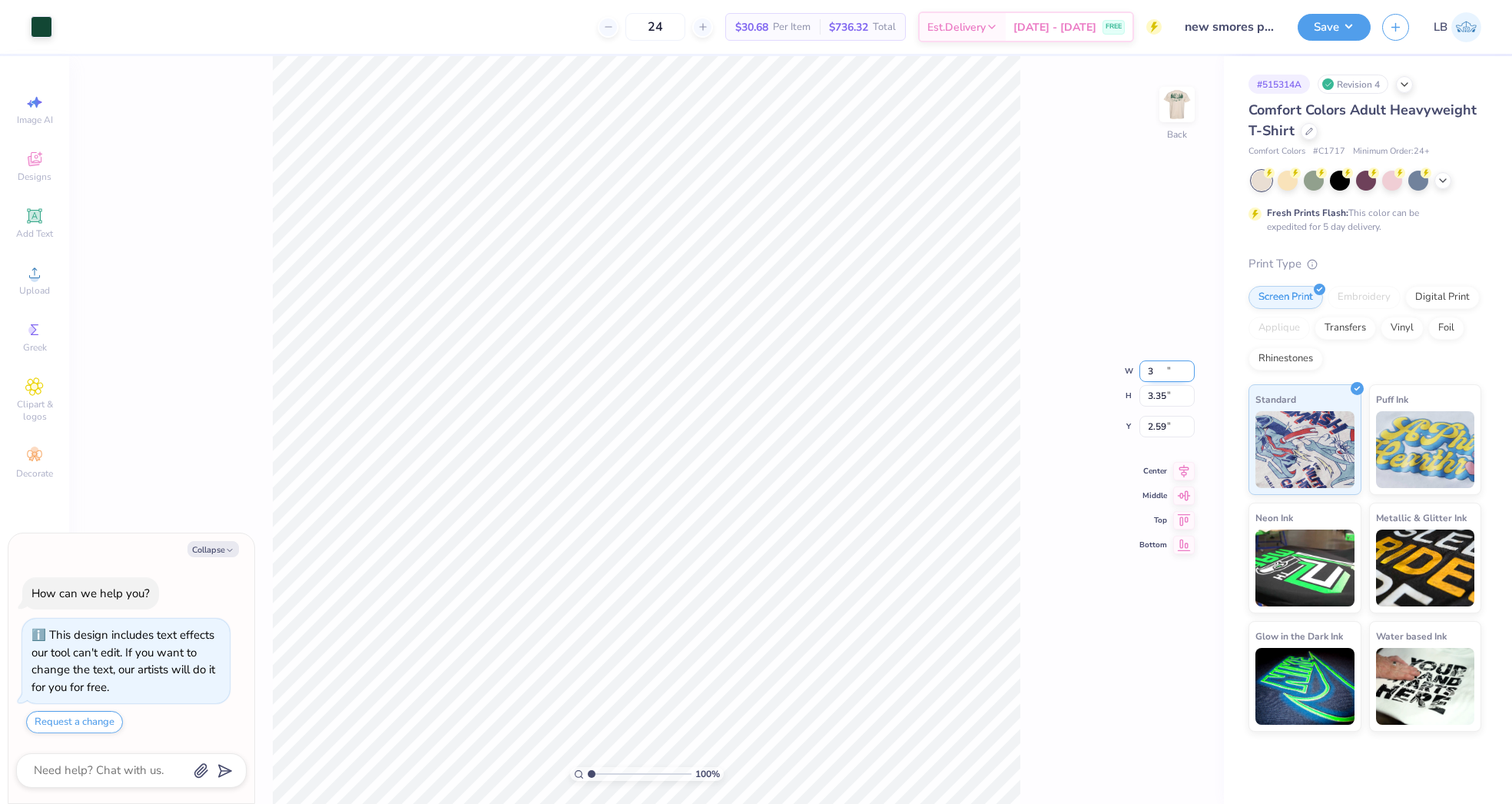
type input "3.00"
type input "2.77"
click at [1022, 398] on div "100 % Back W 3.00 3.00 " H 3.00 3.00 " Y 2.77 2.77 " Center Middle Top Bottom" at bounding box center [646, 430] width 1155 height 748
type textarea "x"
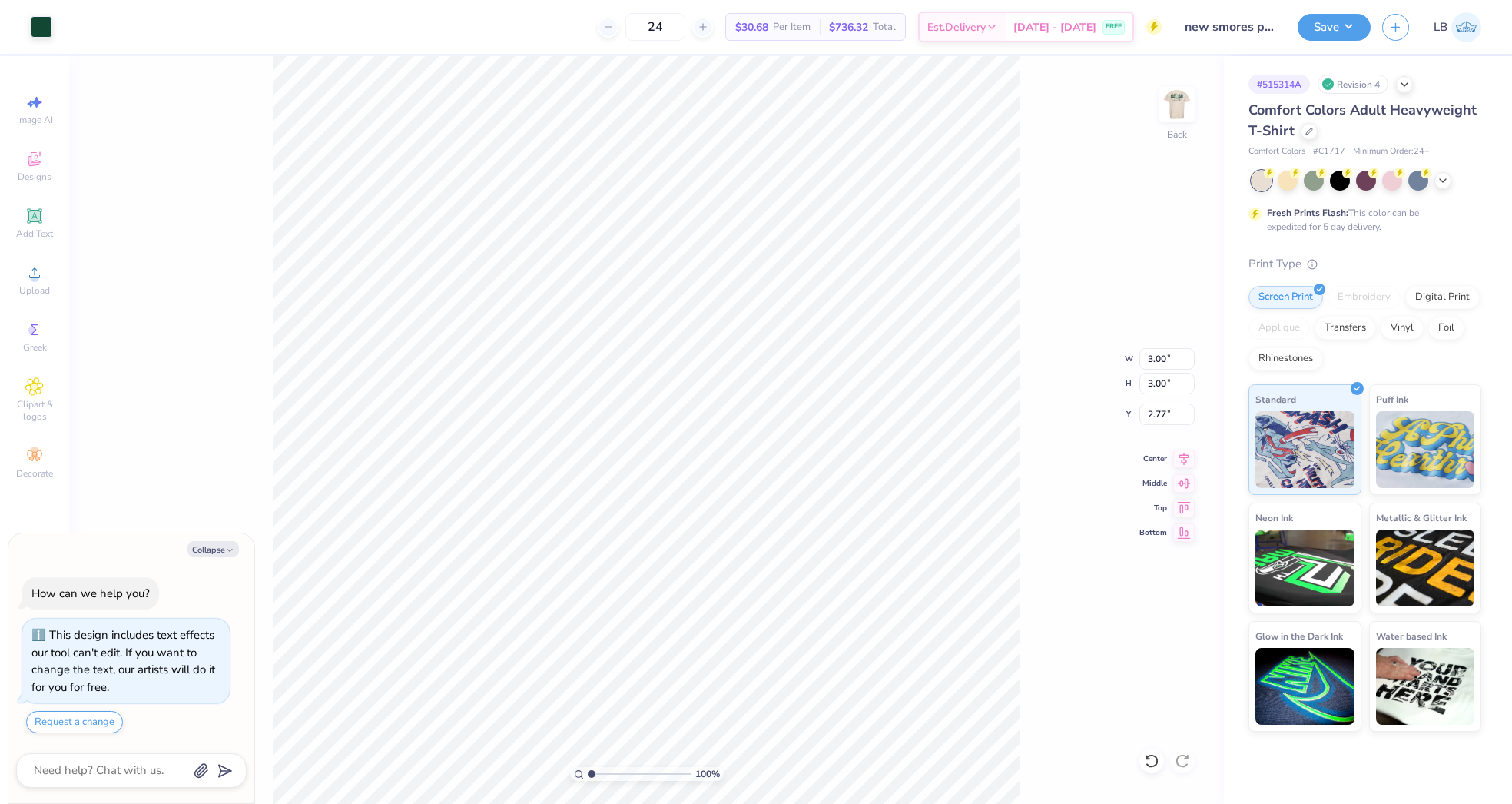
type input "3.57"
click at [1180, 102] on img at bounding box center [1177, 105] width 61 height 61
type textarea "x"
type input "4.61"
click at [1245, 23] on button "Save" at bounding box center [1334, 25] width 73 height 27
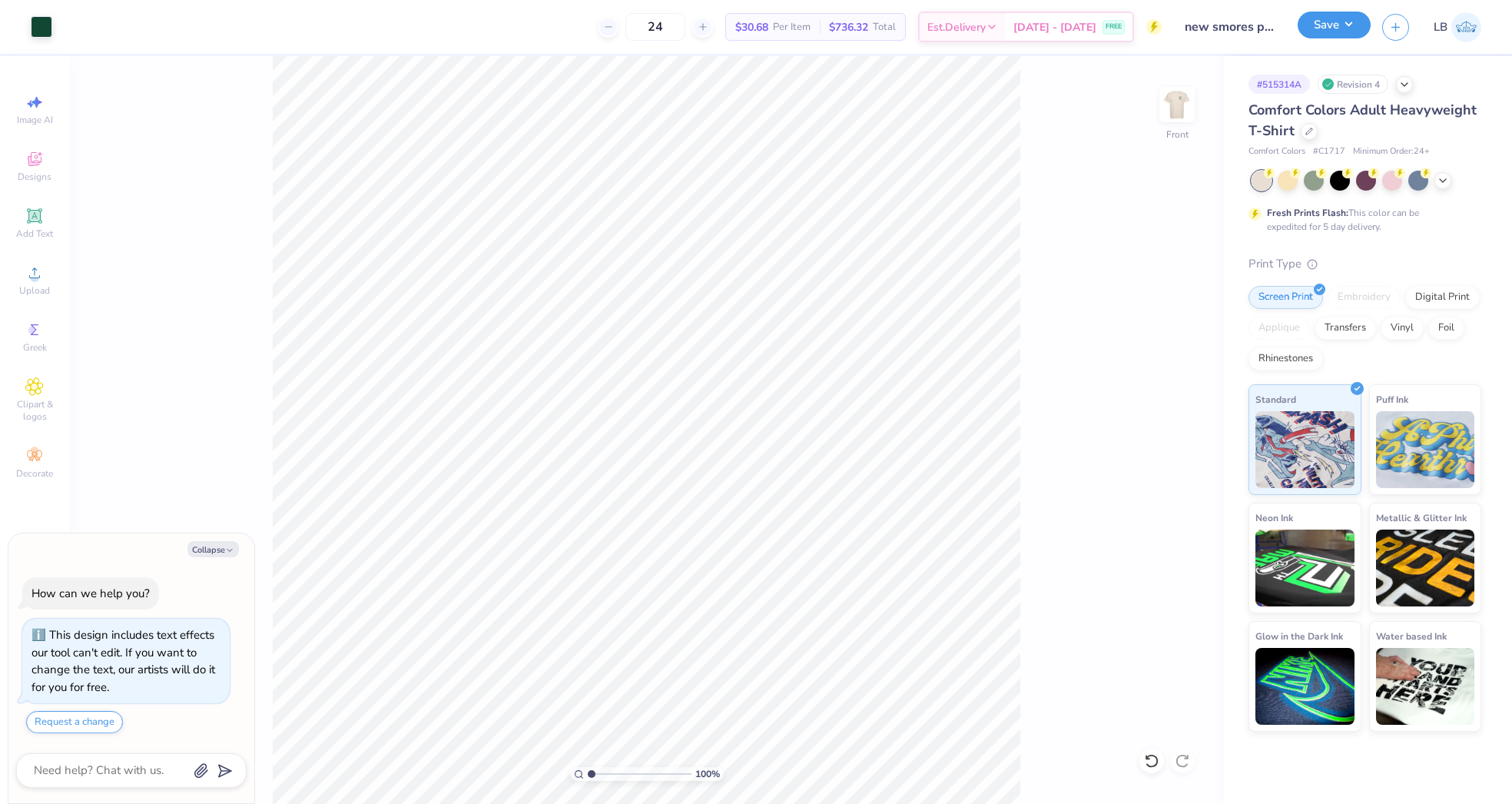
type textarea "x"
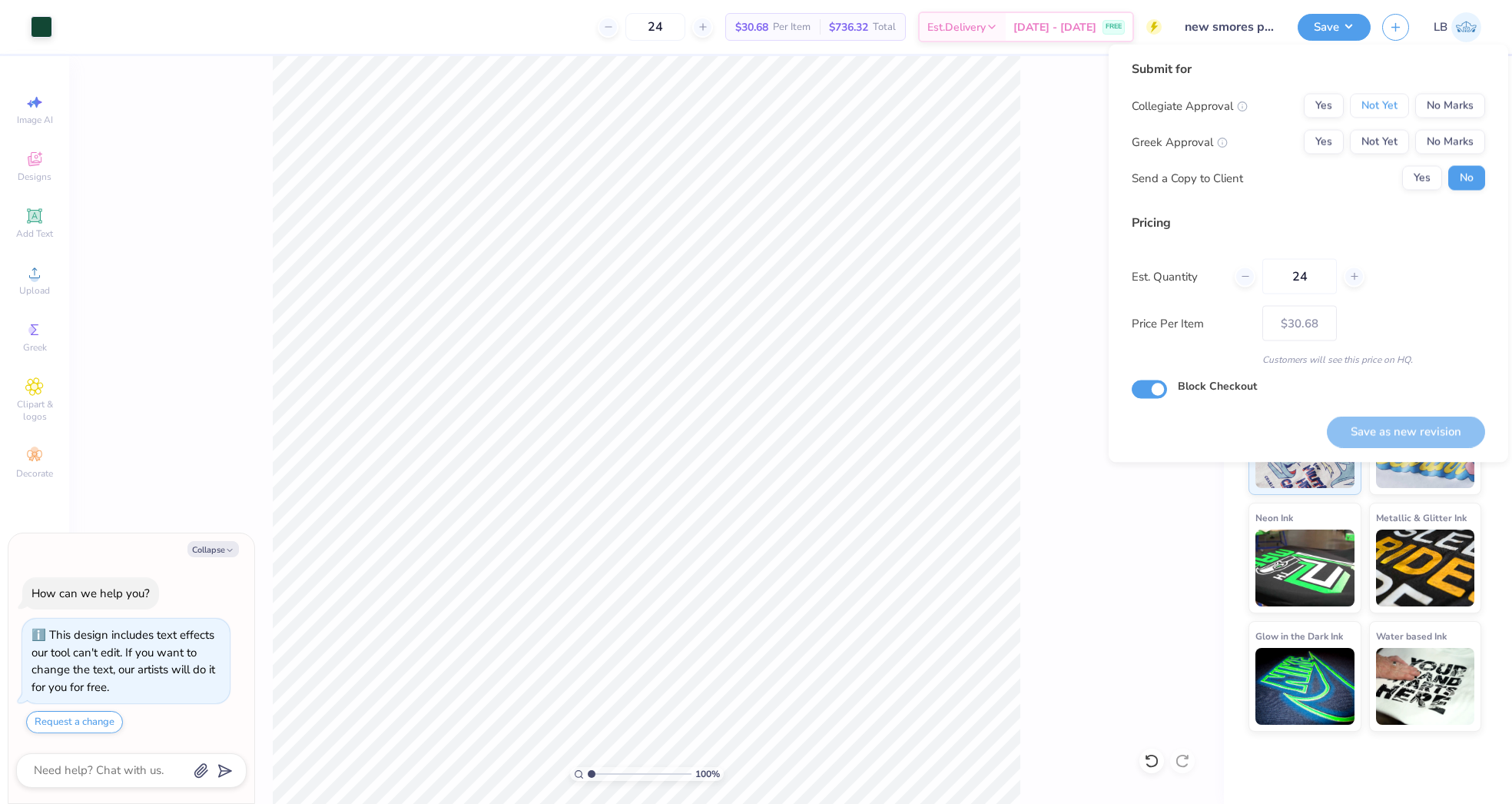
drag, startPoint x: 1383, startPoint y: 114, endPoint x: 1382, endPoint y: 128, distance: 14.0
click at [1245, 118] on div "Collegiate Approval Yes Not Yet No Marks Greek Approval Yes Not Yet No Marks Se…" at bounding box center [1308, 142] width 354 height 97
click at [1245, 128] on div "Collegiate Approval Yes Not Yet No Marks Greek Approval Yes Not Yet No Marks Se…" at bounding box center [1308, 142] width 354 height 97
click at [1245, 105] on button "Not Yet" at bounding box center [1379, 106] width 59 height 24
click at [1245, 146] on button "Not Yet" at bounding box center [1379, 142] width 59 height 24
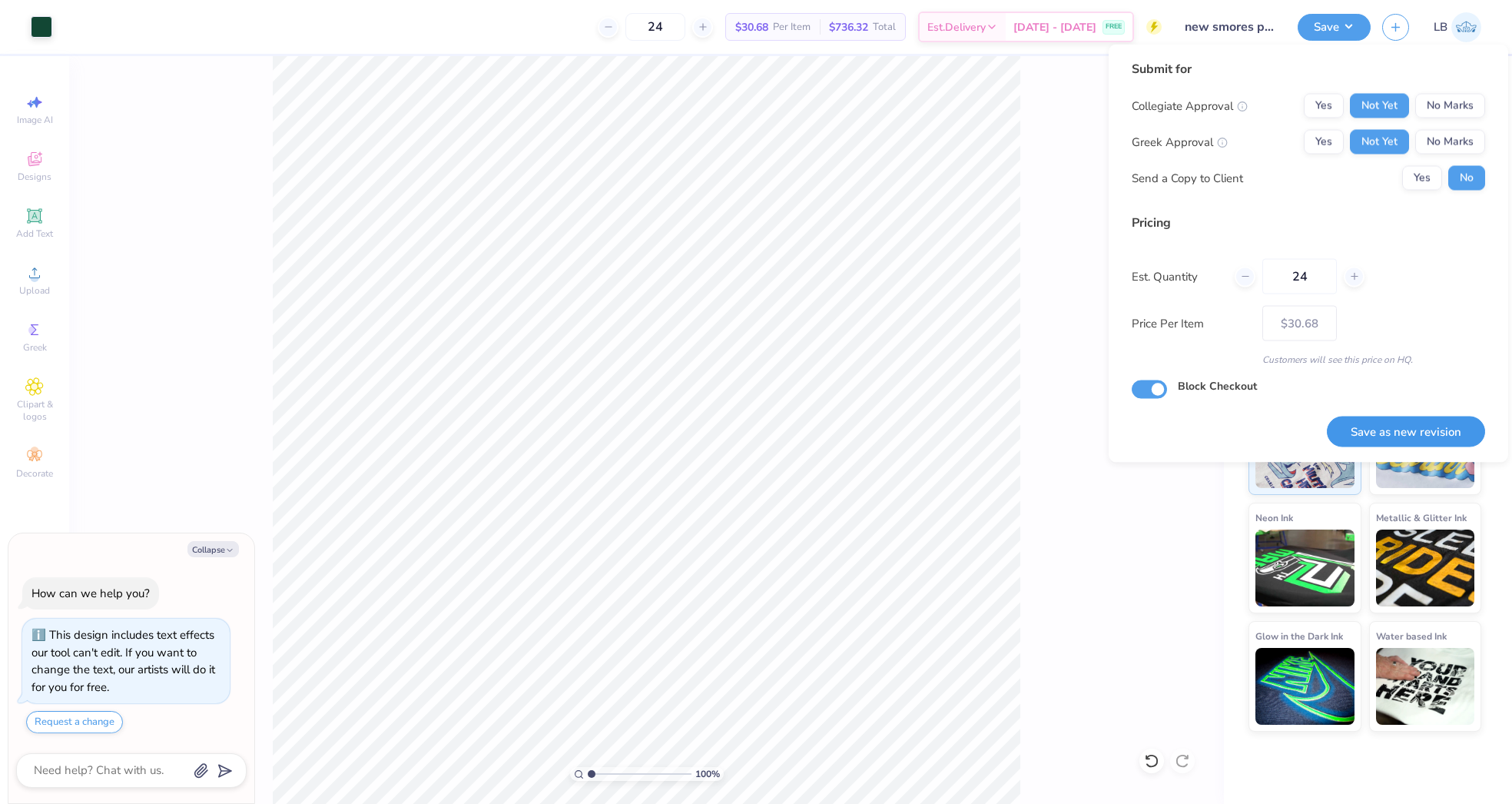
click at [1245, 437] on button "Save as new revision" at bounding box center [1405, 431] width 158 height 32
type input "$30.68"
type textarea "x"
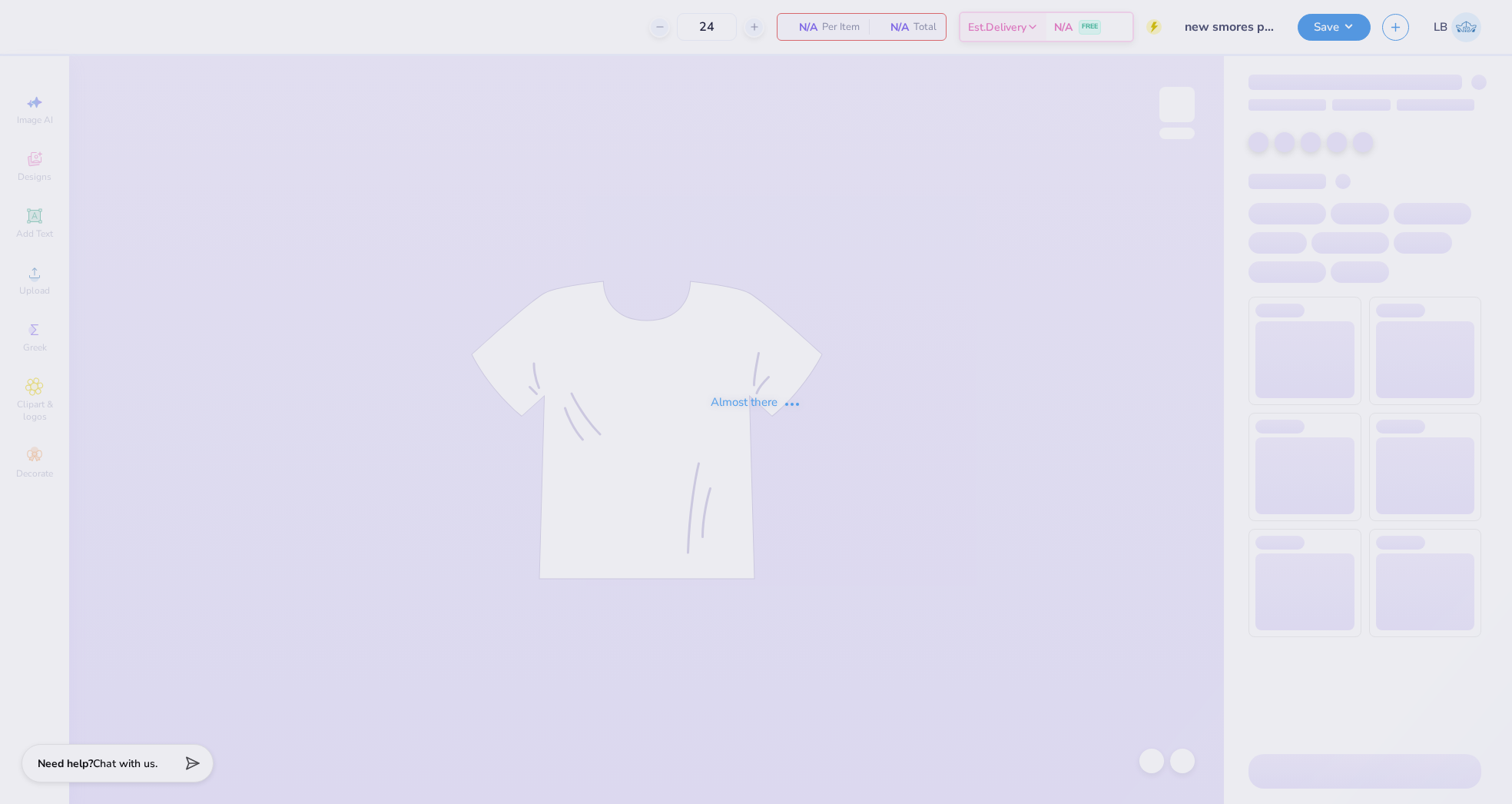
type input "24"
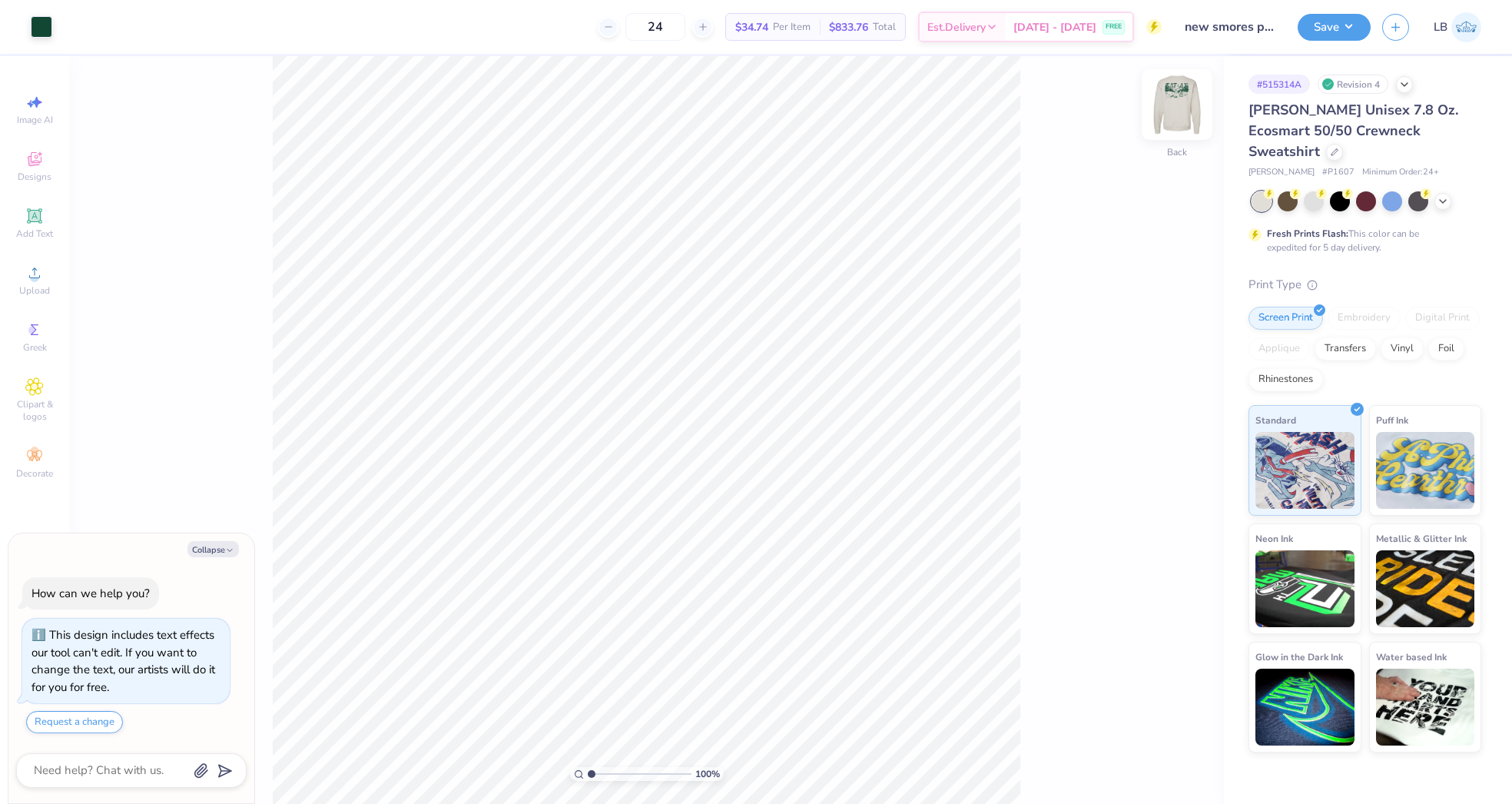
click at [1170, 102] on img at bounding box center [1177, 105] width 61 height 61
type textarea "x"
type input "3.84"
click at [1185, 456] on icon at bounding box center [1184, 456] width 22 height 18
click at [1321, 24] on button "Save" at bounding box center [1334, 25] width 73 height 27
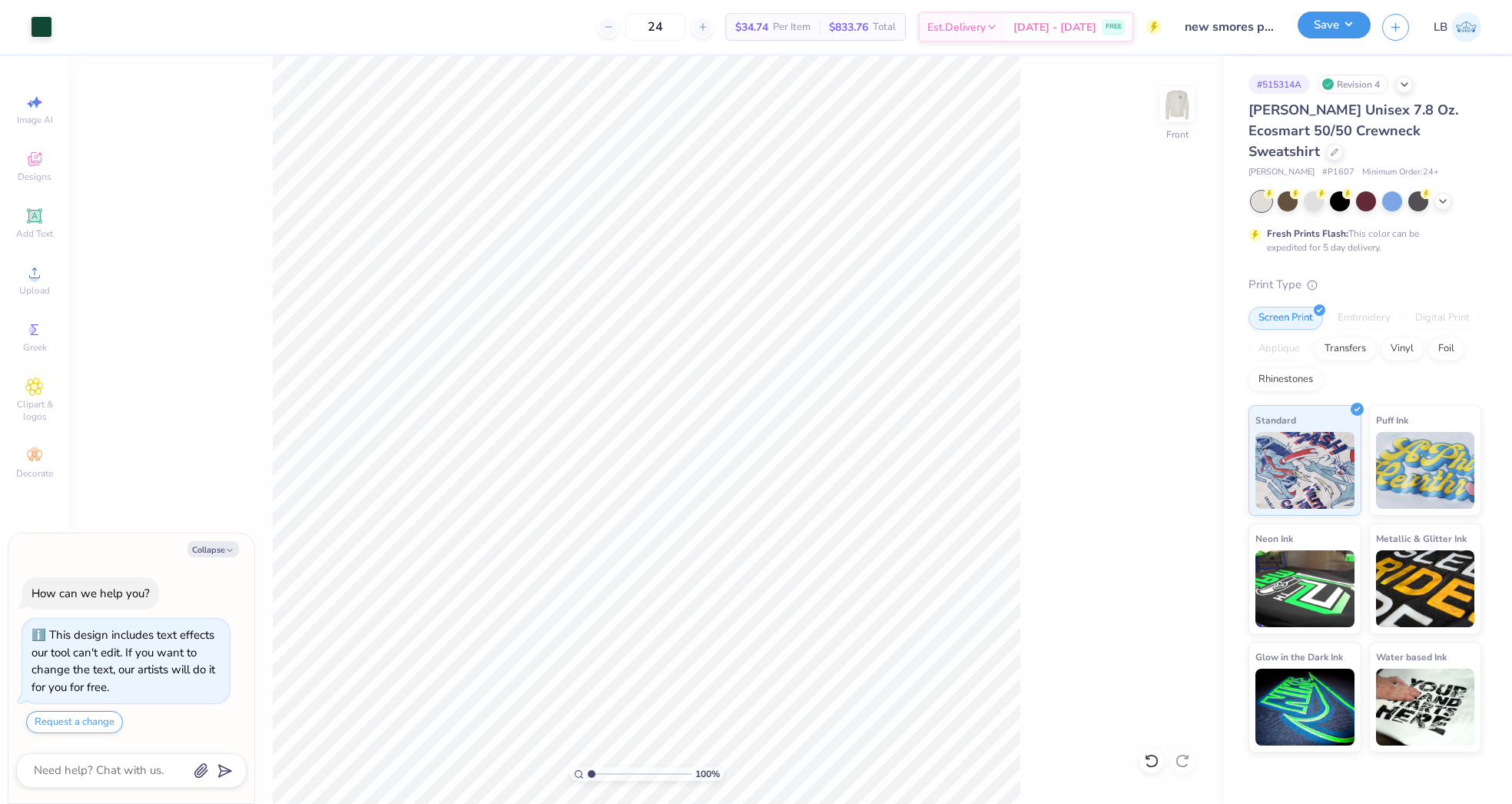
type textarea "x"
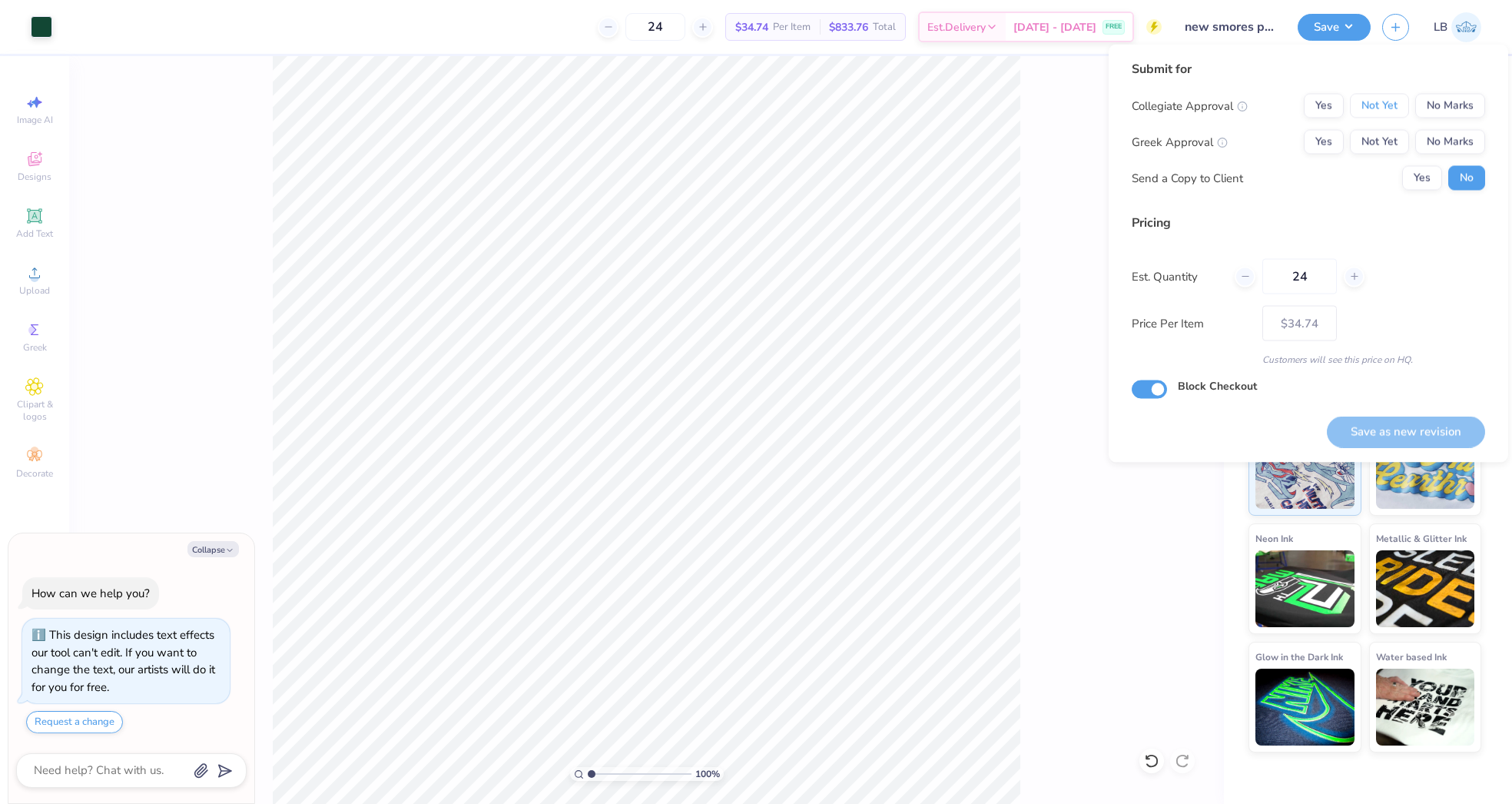
drag, startPoint x: 1369, startPoint y: 99, endPoint x: 1374, endPoint y: 125, distance: 26.5
click at [1371, 109] on button "Not Yet" at bounding box center [1379, 106] width 59 height 24
click at [1375, 142] on button "Not Yet" at bounding box center [1379, 142] width 59 height 24
click at [1386, 422] on button "Save as new revision" at bounding box center [1405, 431] width 158 height 32
type input "$34.74"
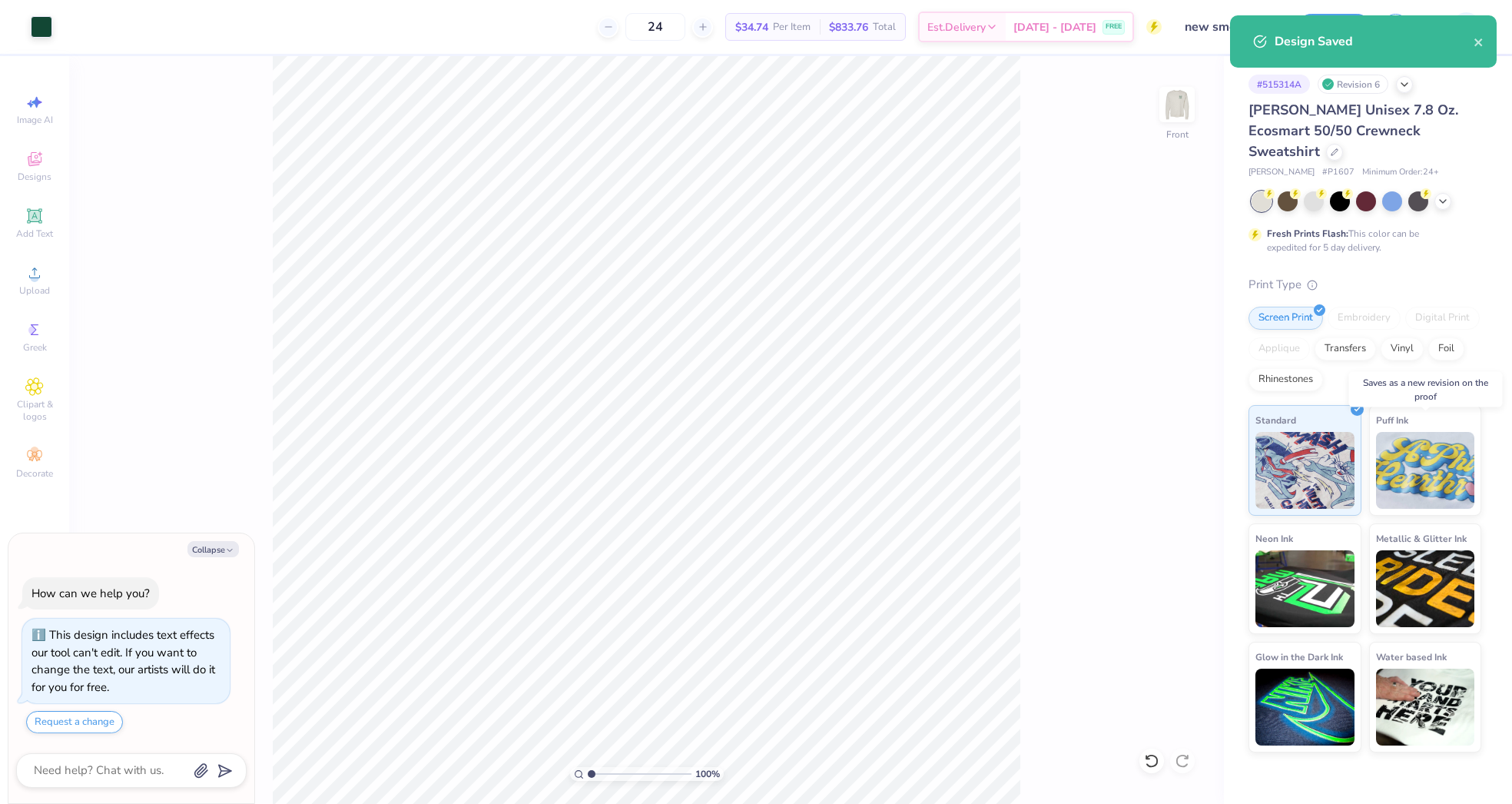
type textarea "x"
